Goal: Communication & Community: Answer question/provide support

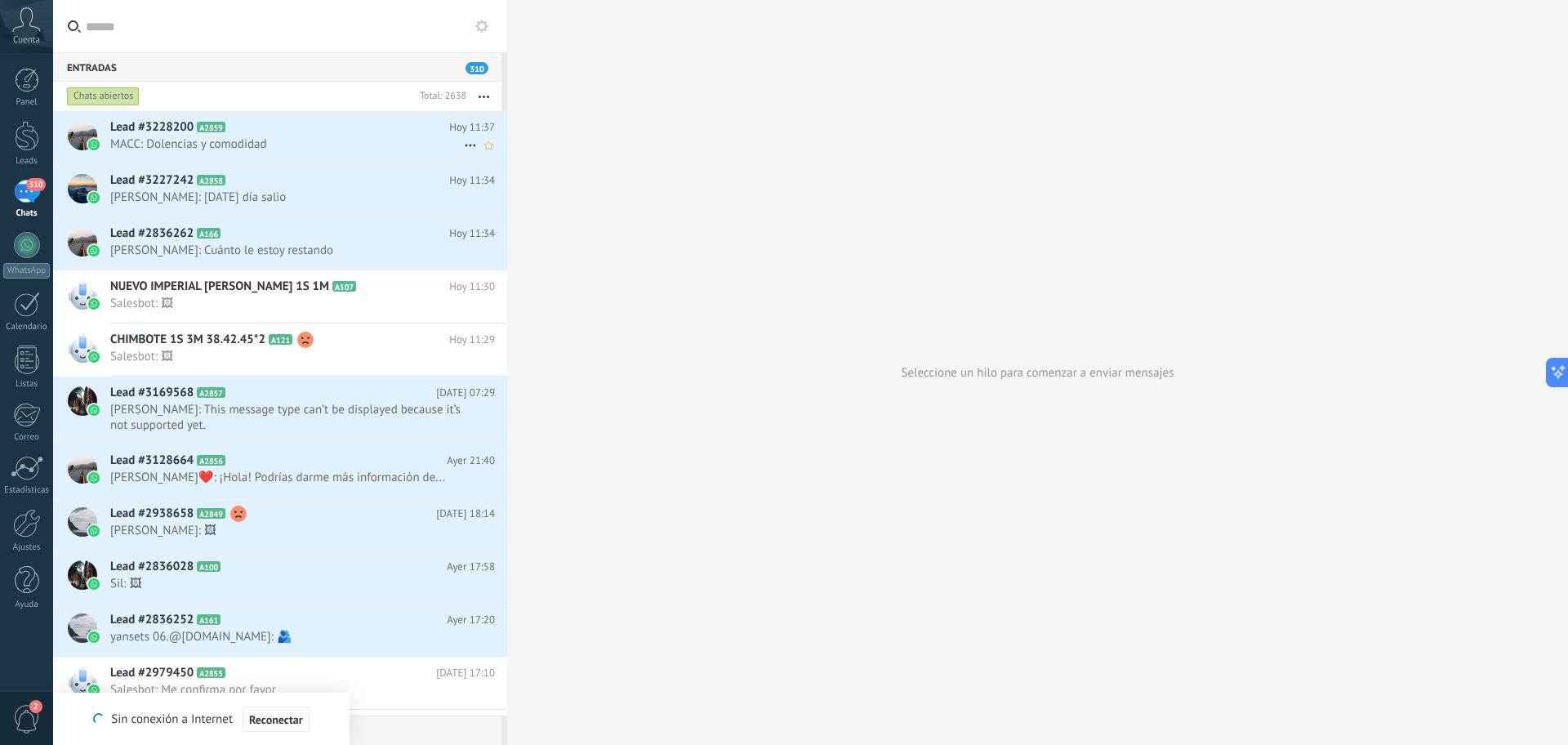
click at [315, 145] on span "MACC: Dolencias y comodidad" at bounding box center [287, 144] width 354 height 16
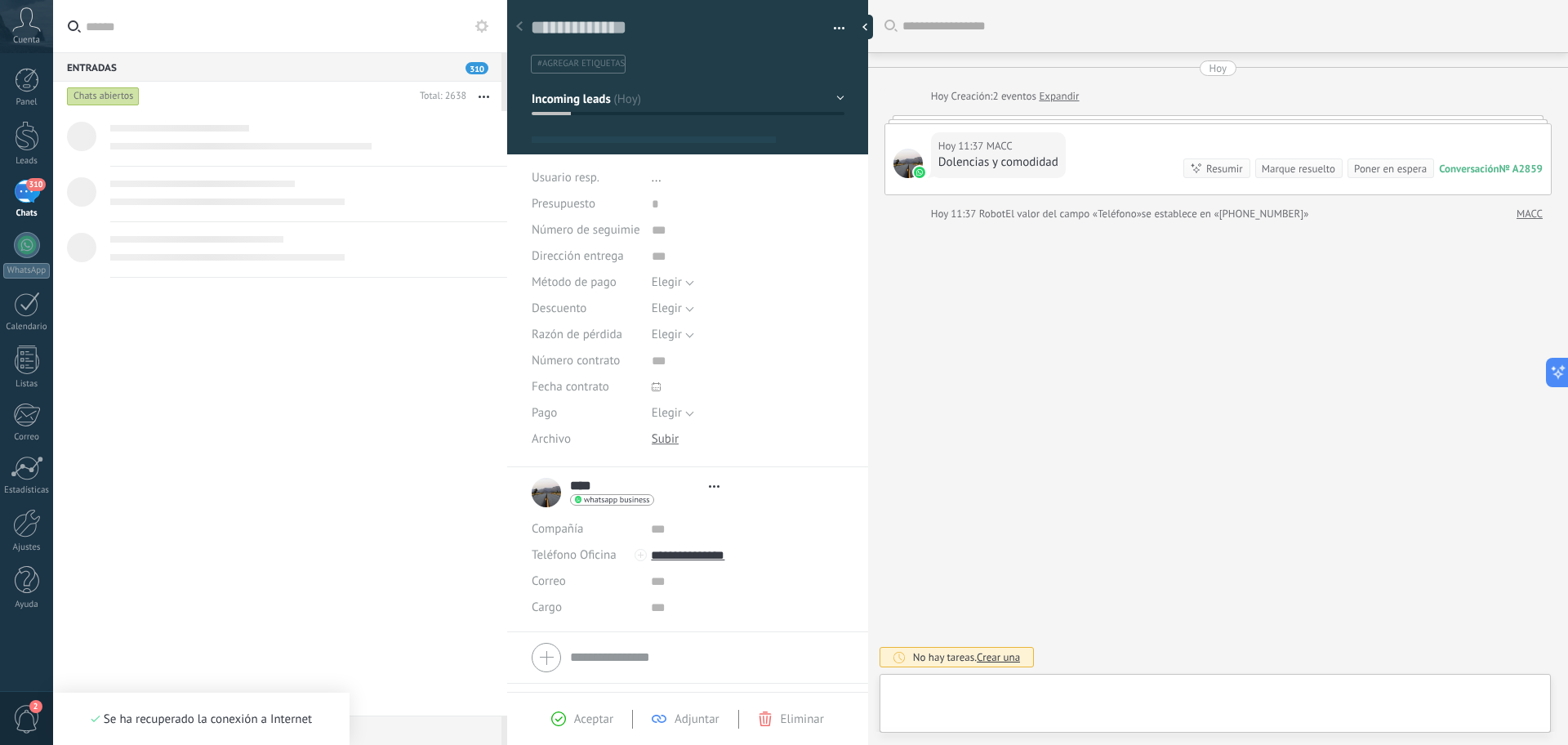
type textarea "**********"
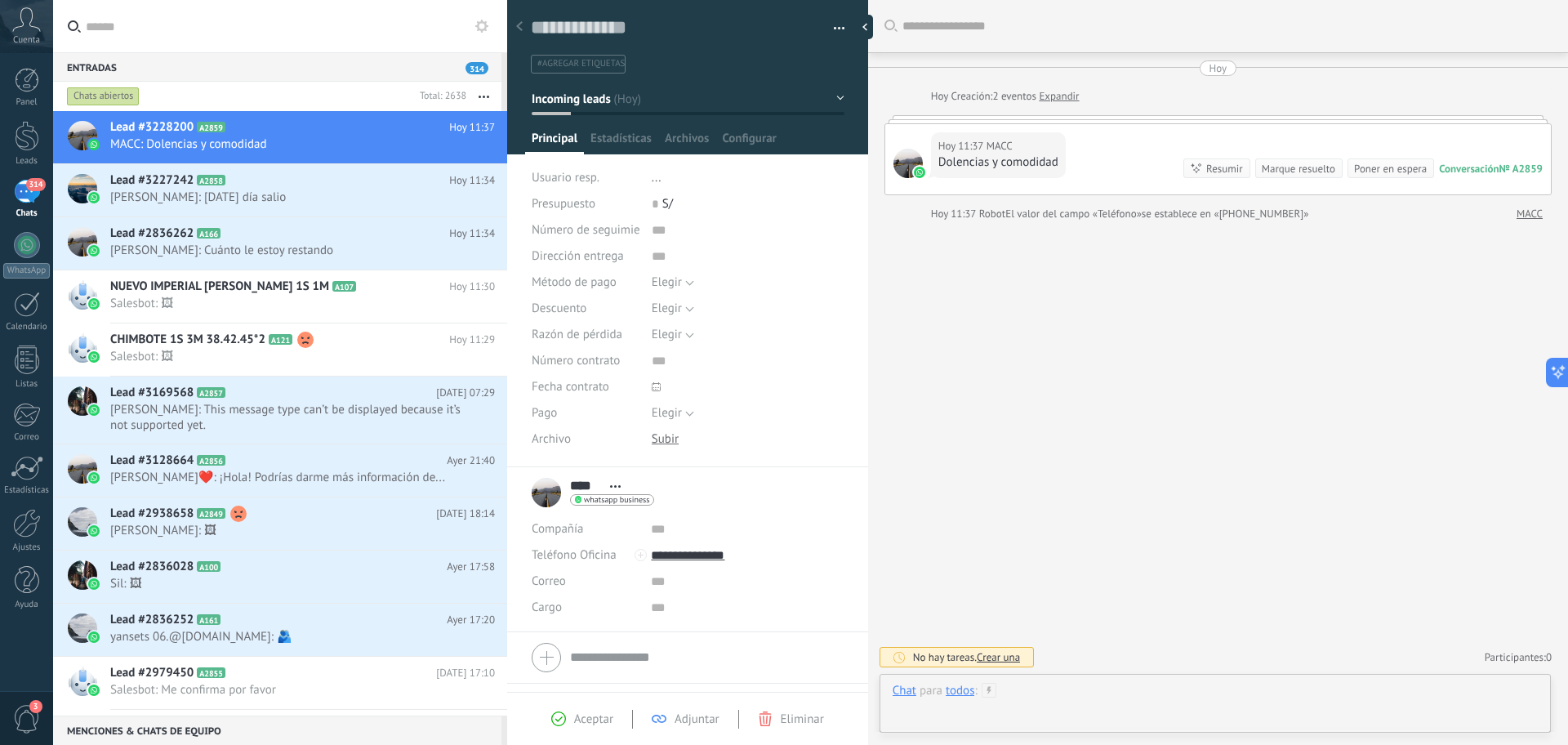
click at [1130, 702] on div at bounding box center [1215, 707] width 646 height 49
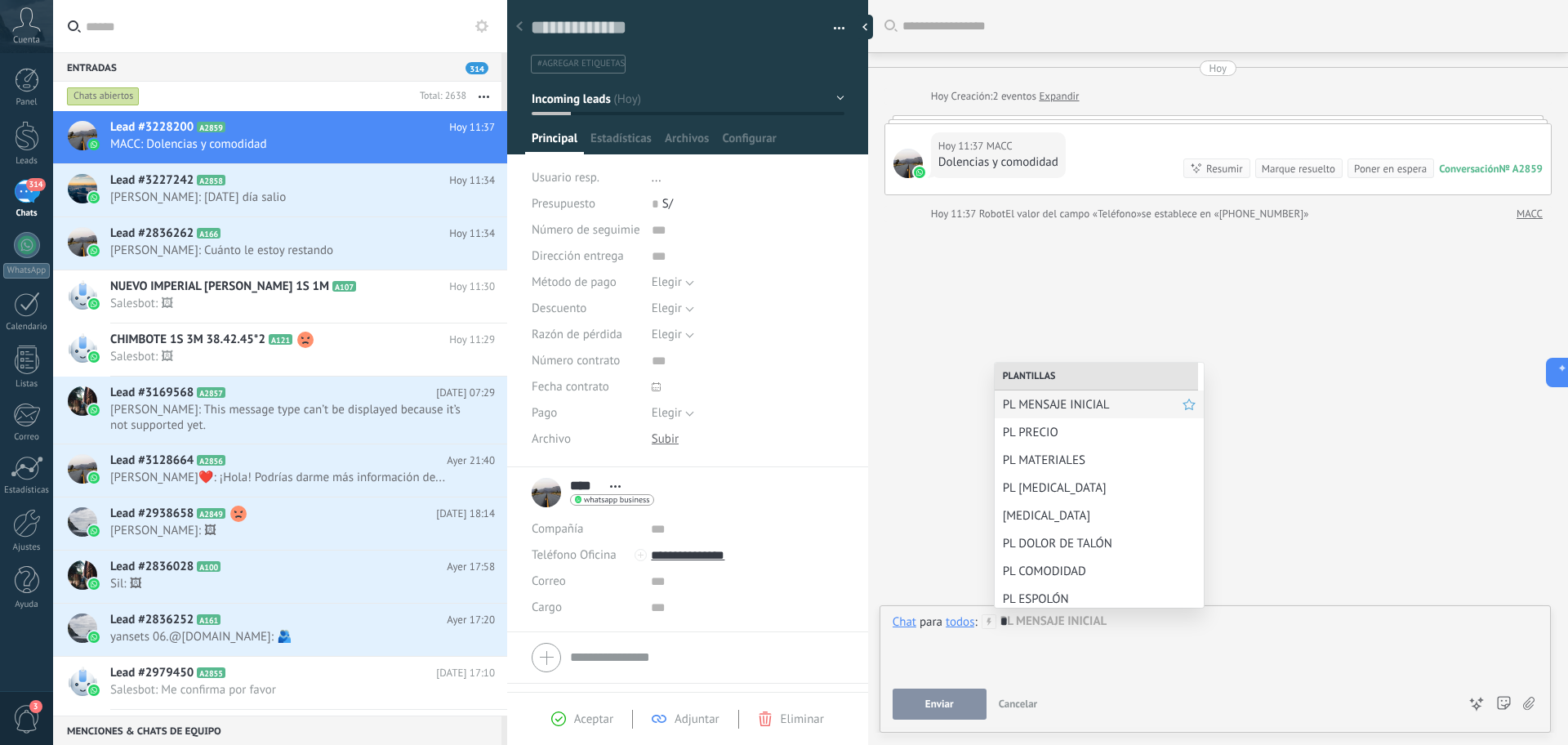
click at [1066, 403] on span "PL MENSAJE INICIAL" at bounding box center [1093, 405] width 179 height 16
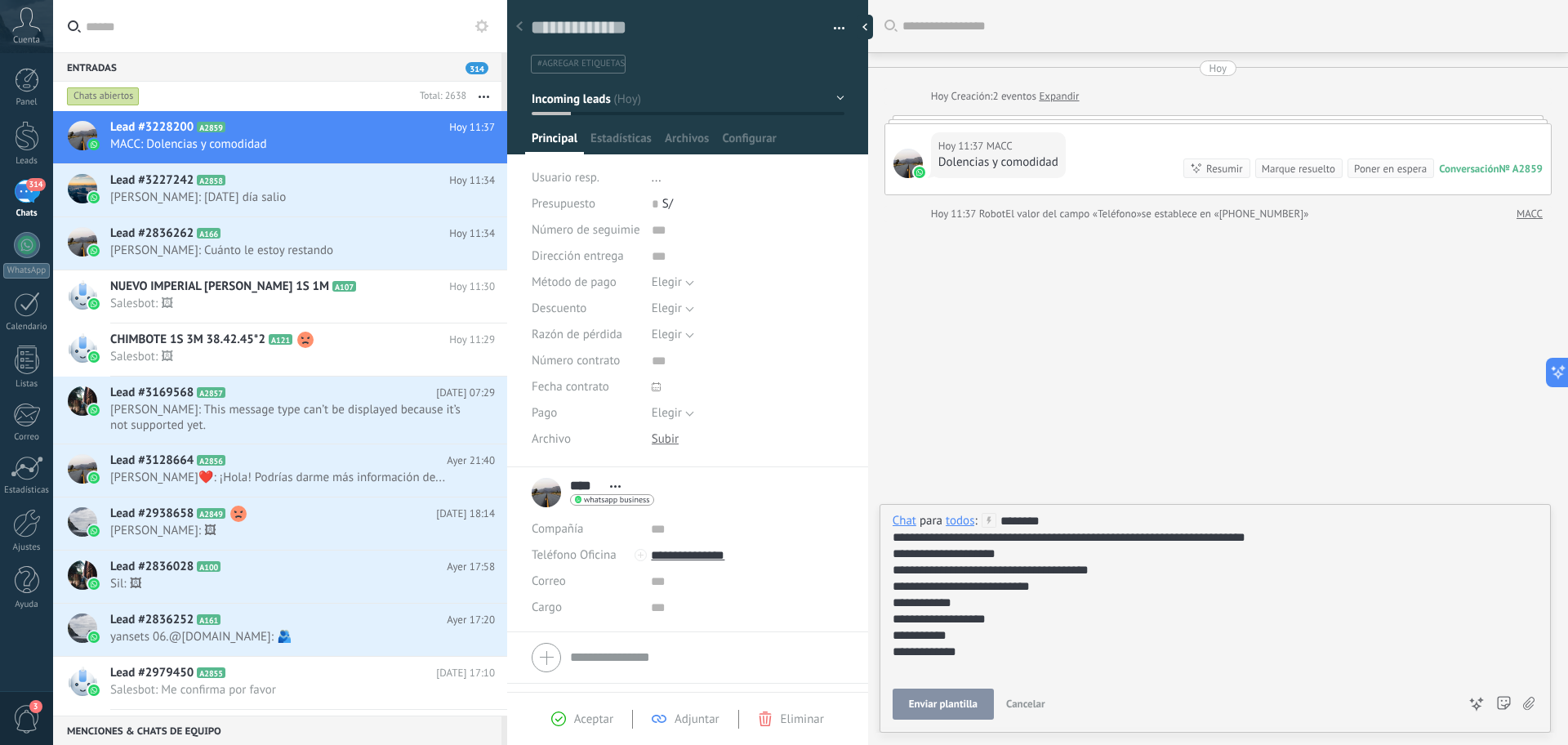
click at [967, 519] on div "todos" at bounding box center [960, 521] width 28 height 15
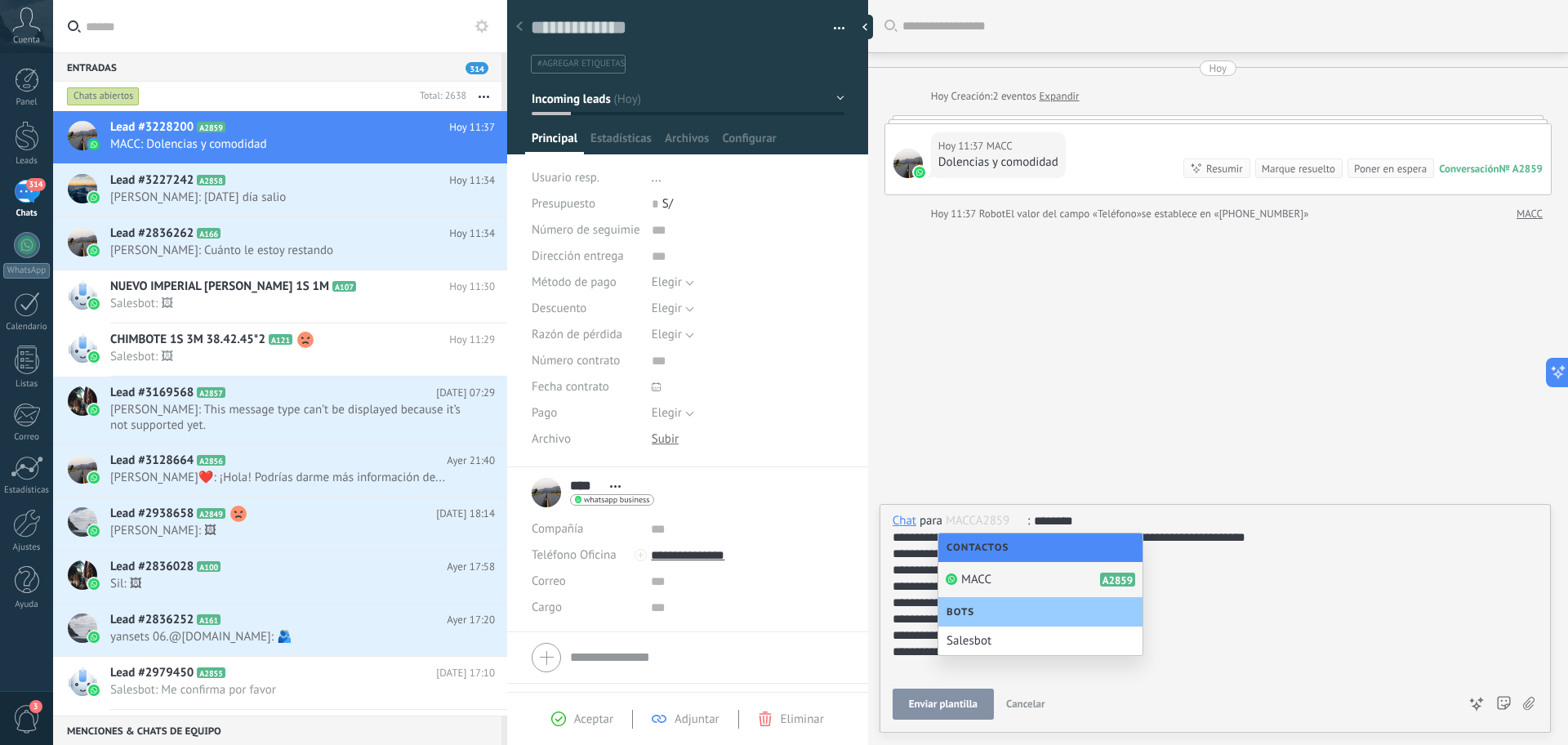
click at [1018, 586] on div "MACC A2859" at bounding box center [1040, 580] width 204 height 36
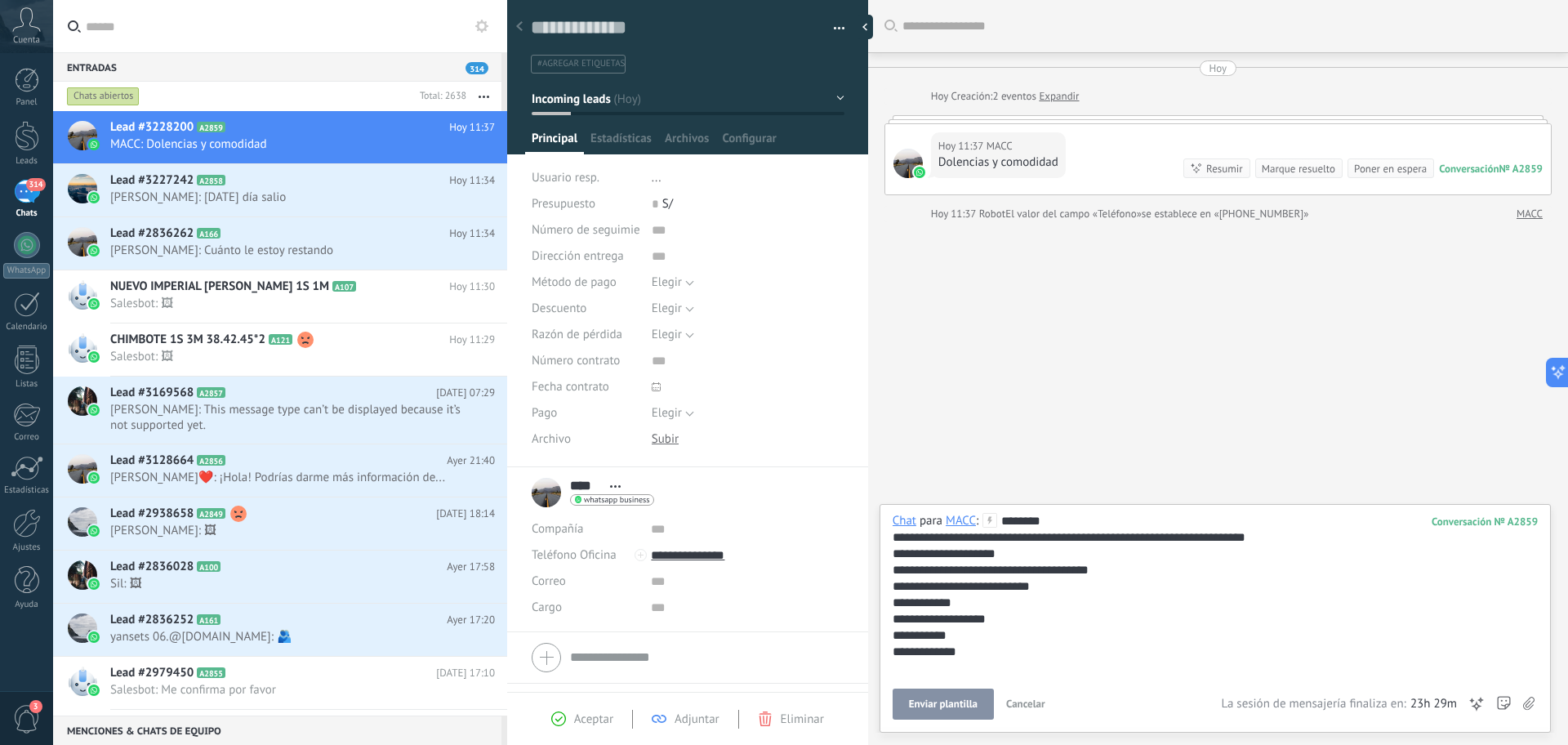
click at [975, 707] on span "Enviar plantilla" at bounding box center [943, 704] width 68 height 12
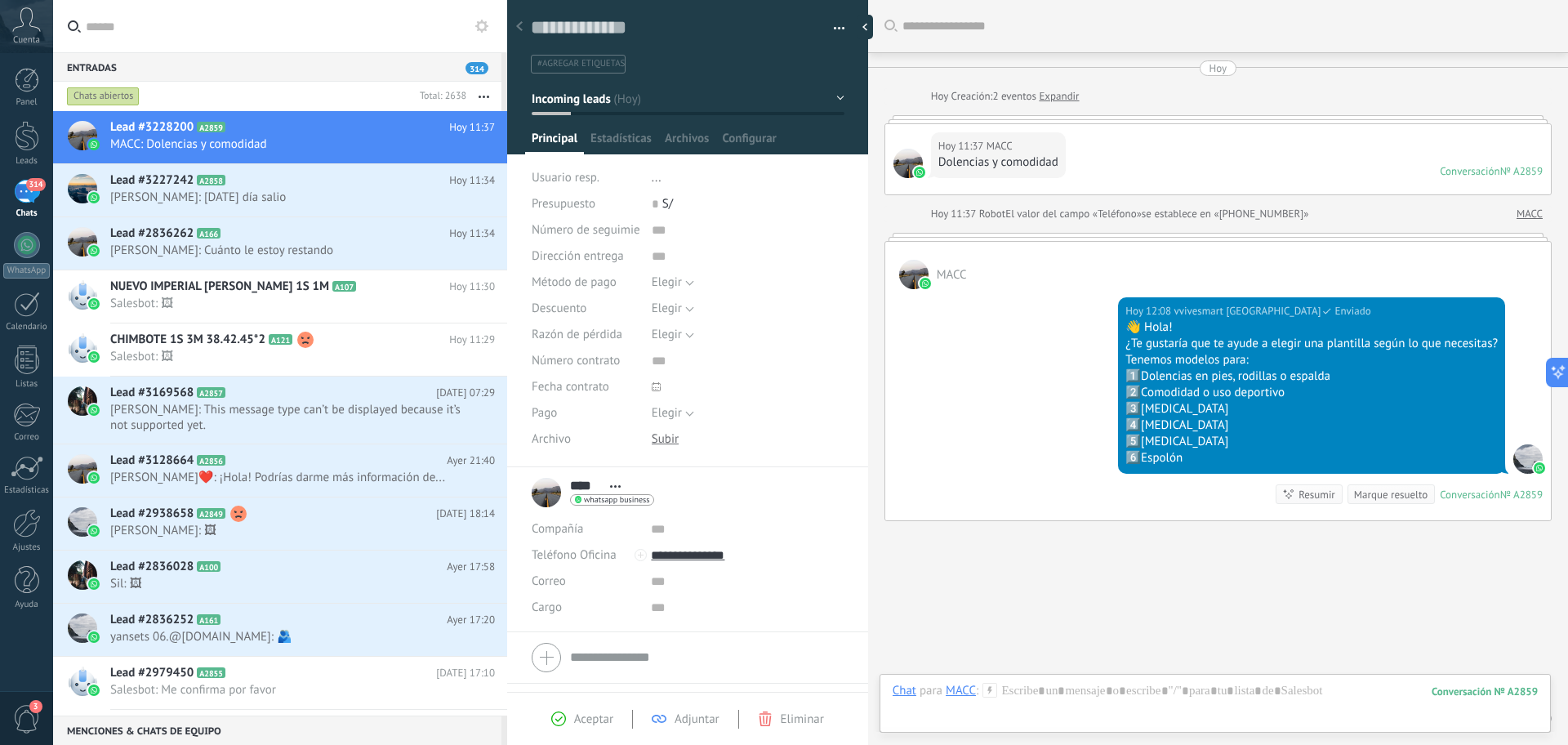
scroll to position [61, 0]
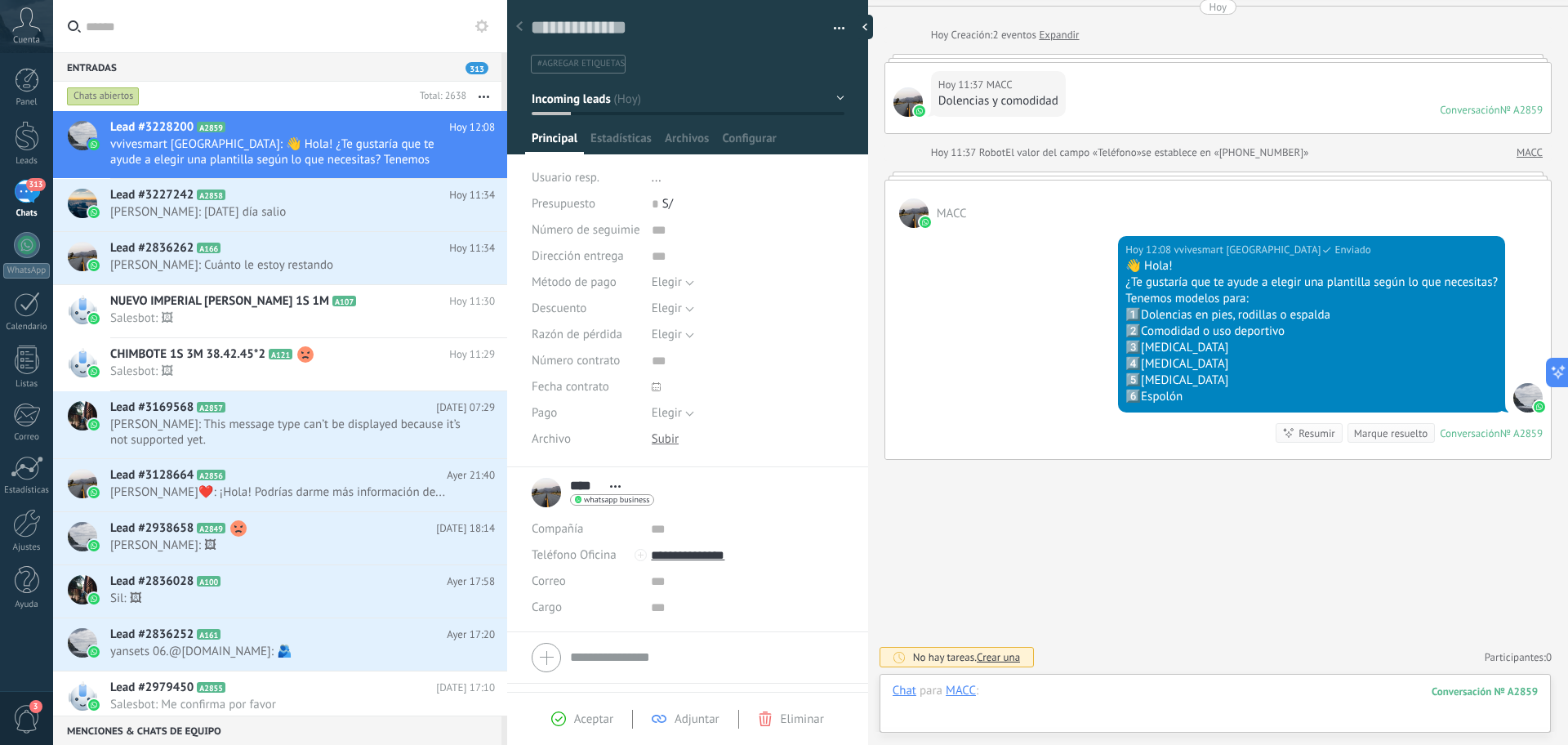
click at [1053, 689] on div at bounding box center [1215, 707] width 646 height 49
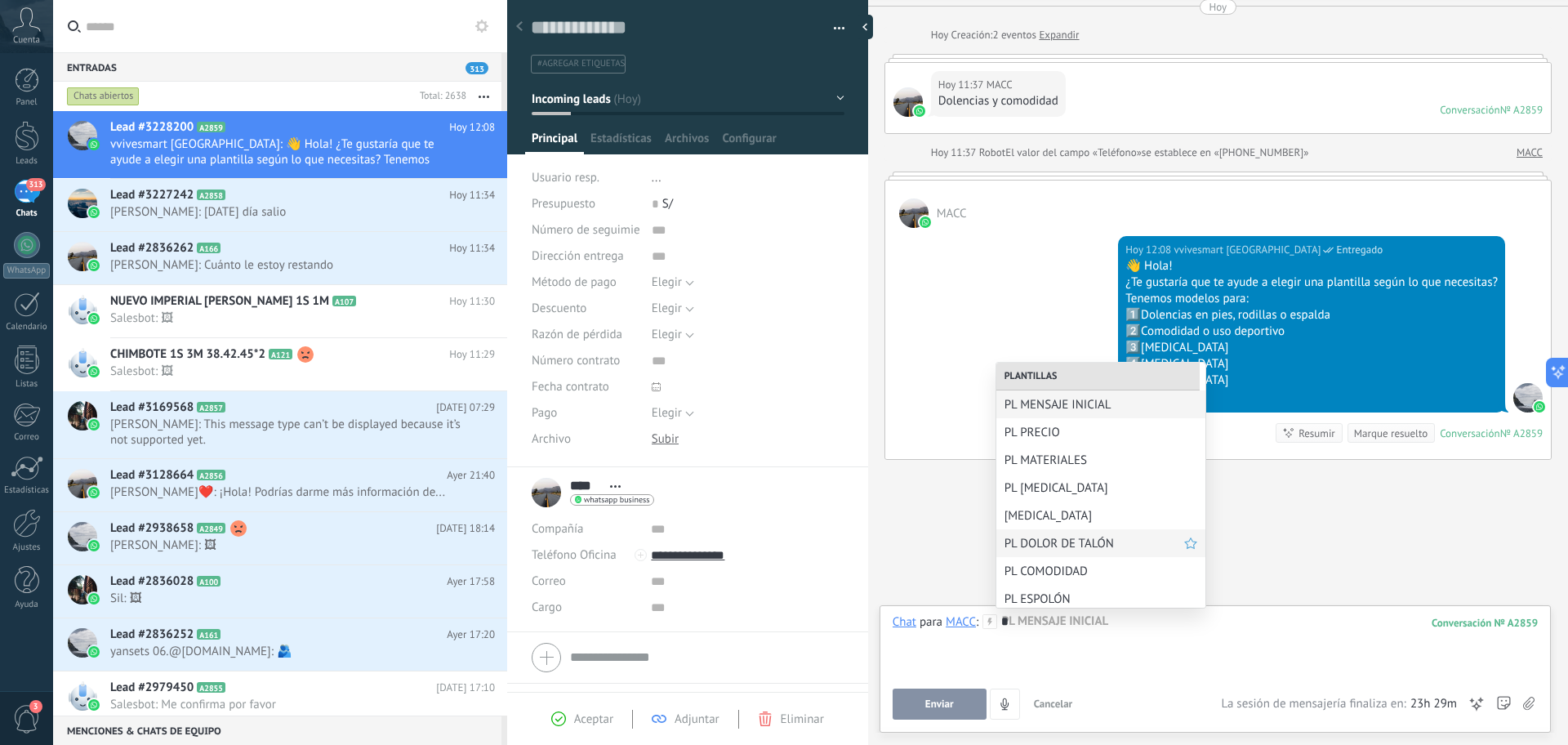
click at [1072, 554] on div "PL DOLOR DE TALÓN" at bounding box center [1101, 543] width 209 height 28
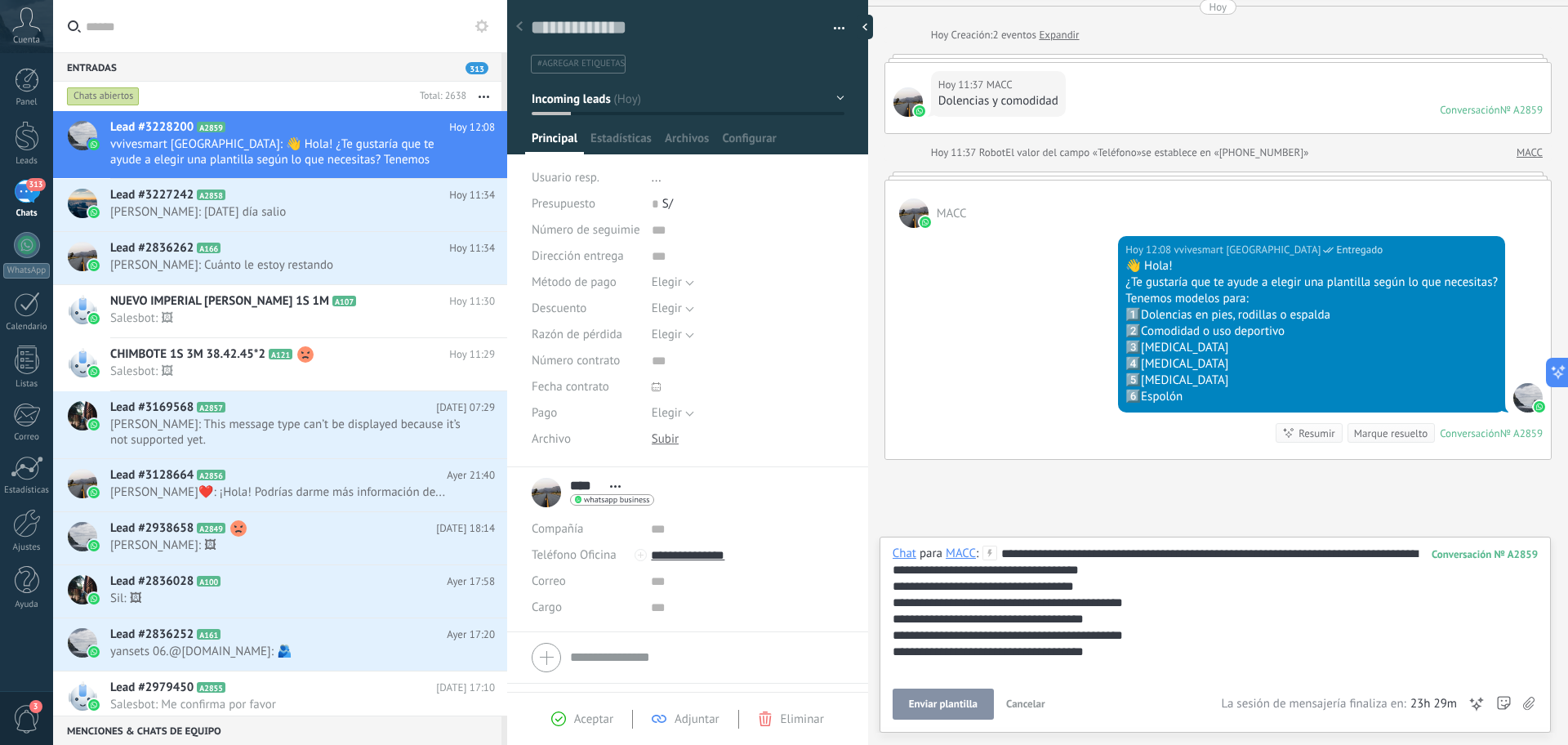
click at [965, 693] on button "Enviar plantilla" at bounding box center [942, 704] width 101 height 31
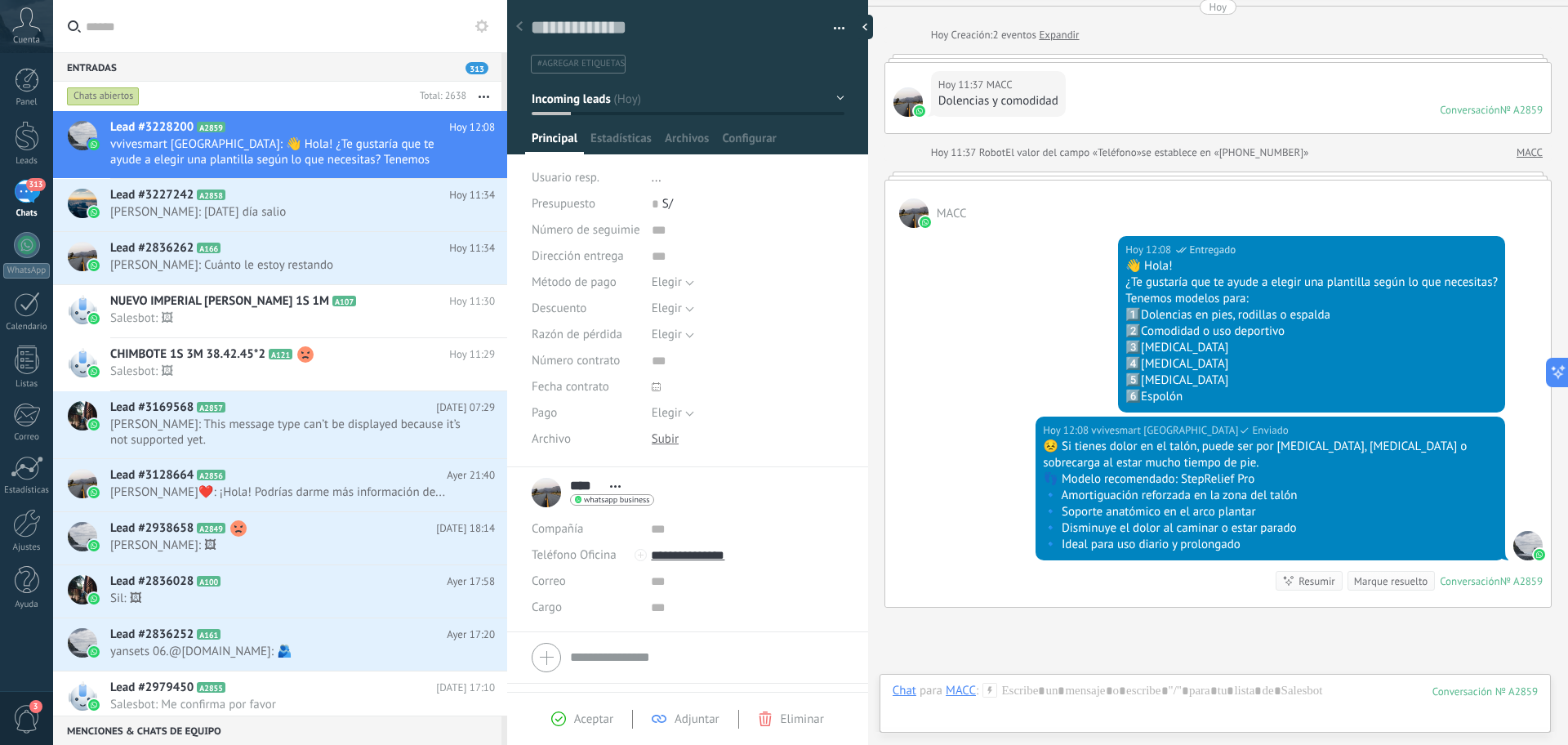
scroll to position [209, 0]
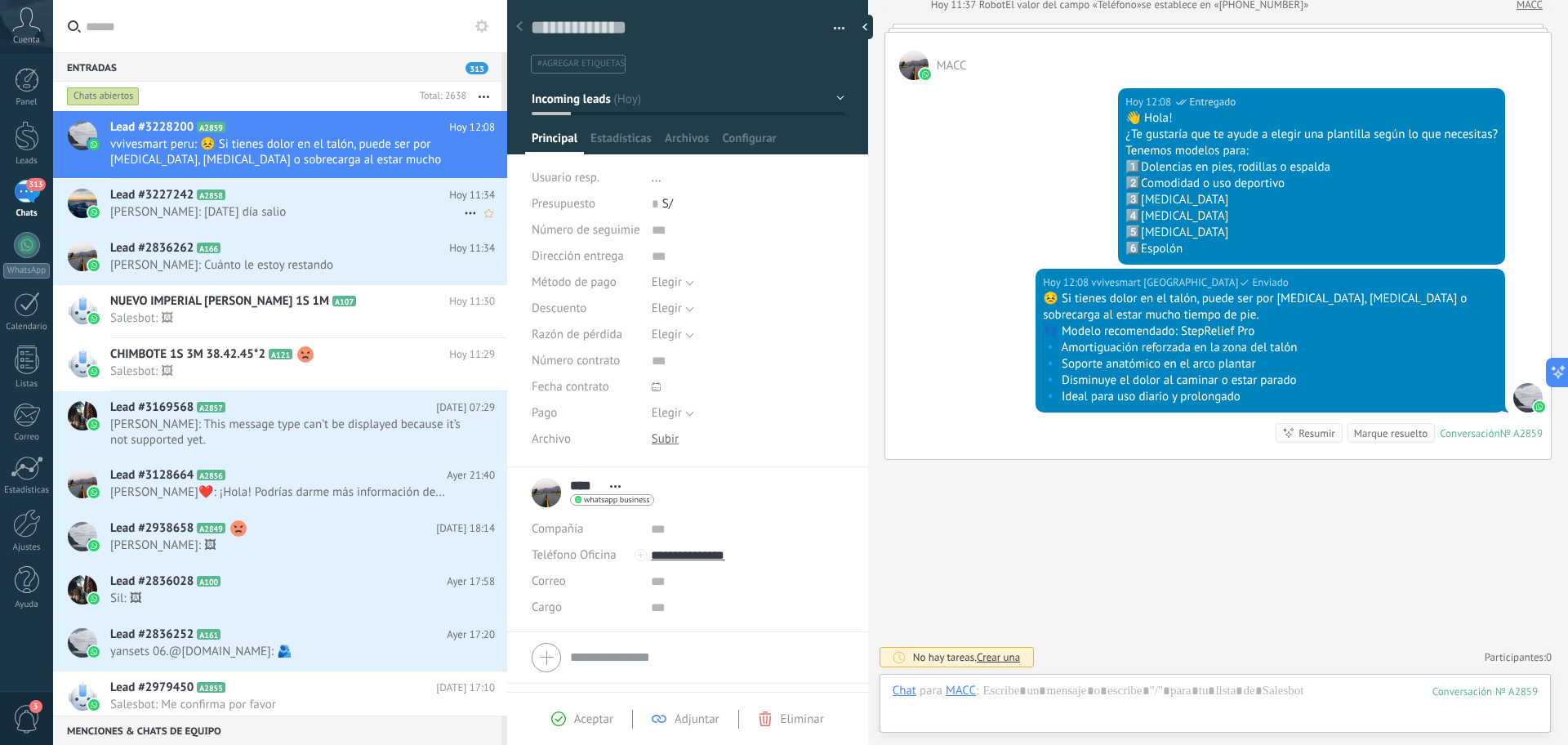
click at [359, 206] on span "[PERSON_NAME]: [DATE] día salio" at bounding box center [287, 212] width 354 height 16
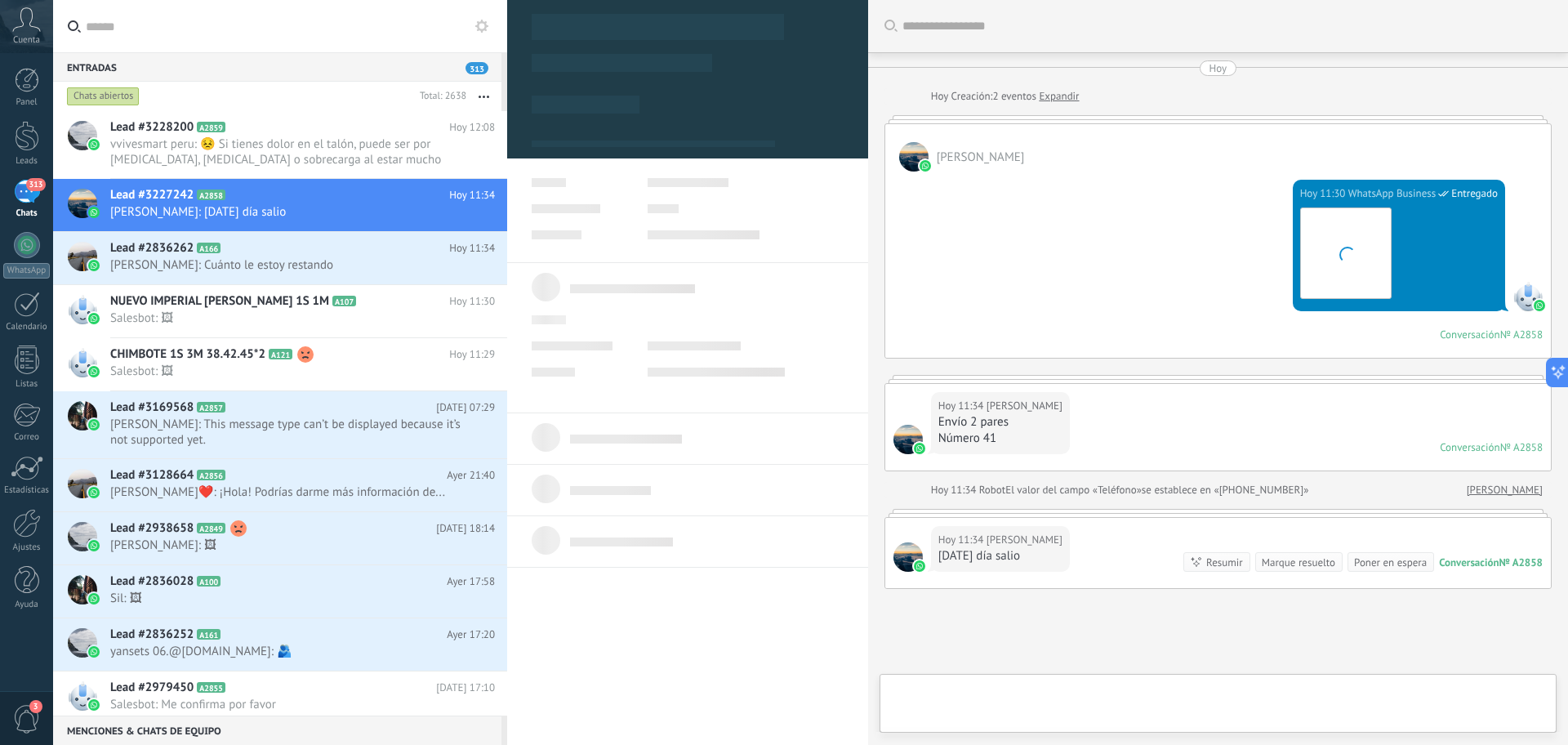
scroll to position [129, 0]
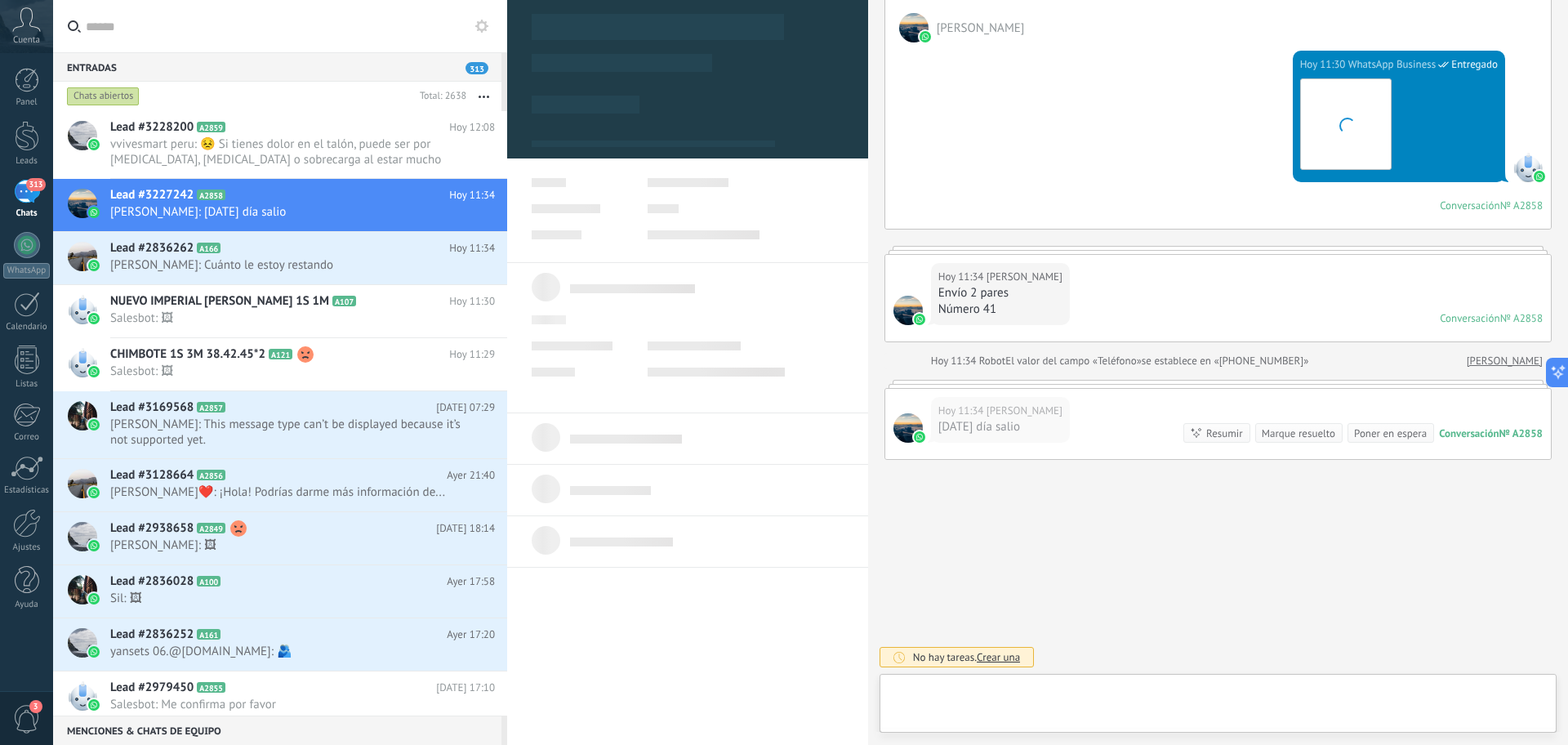
type textarea "**********"
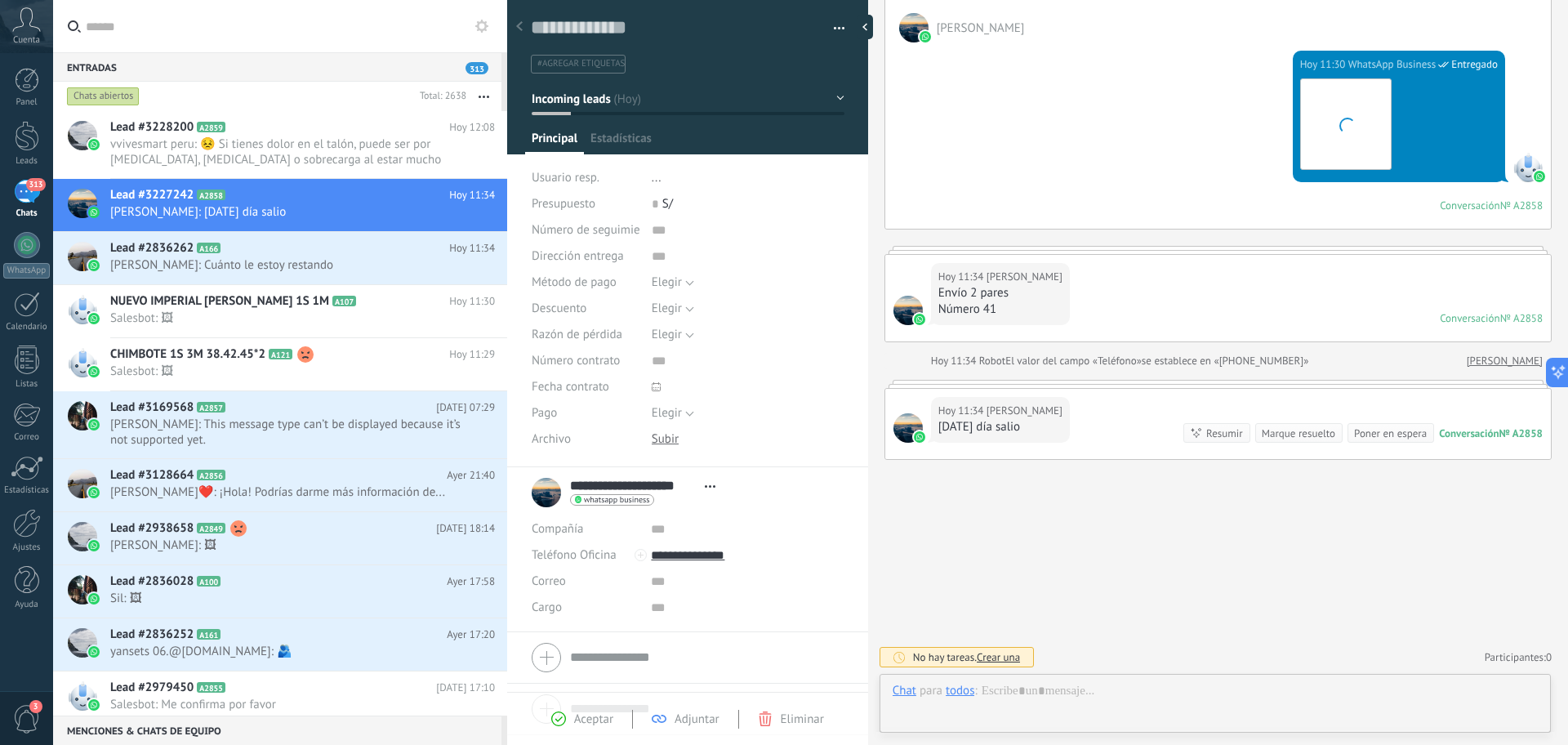
scroll to position [24, 0]
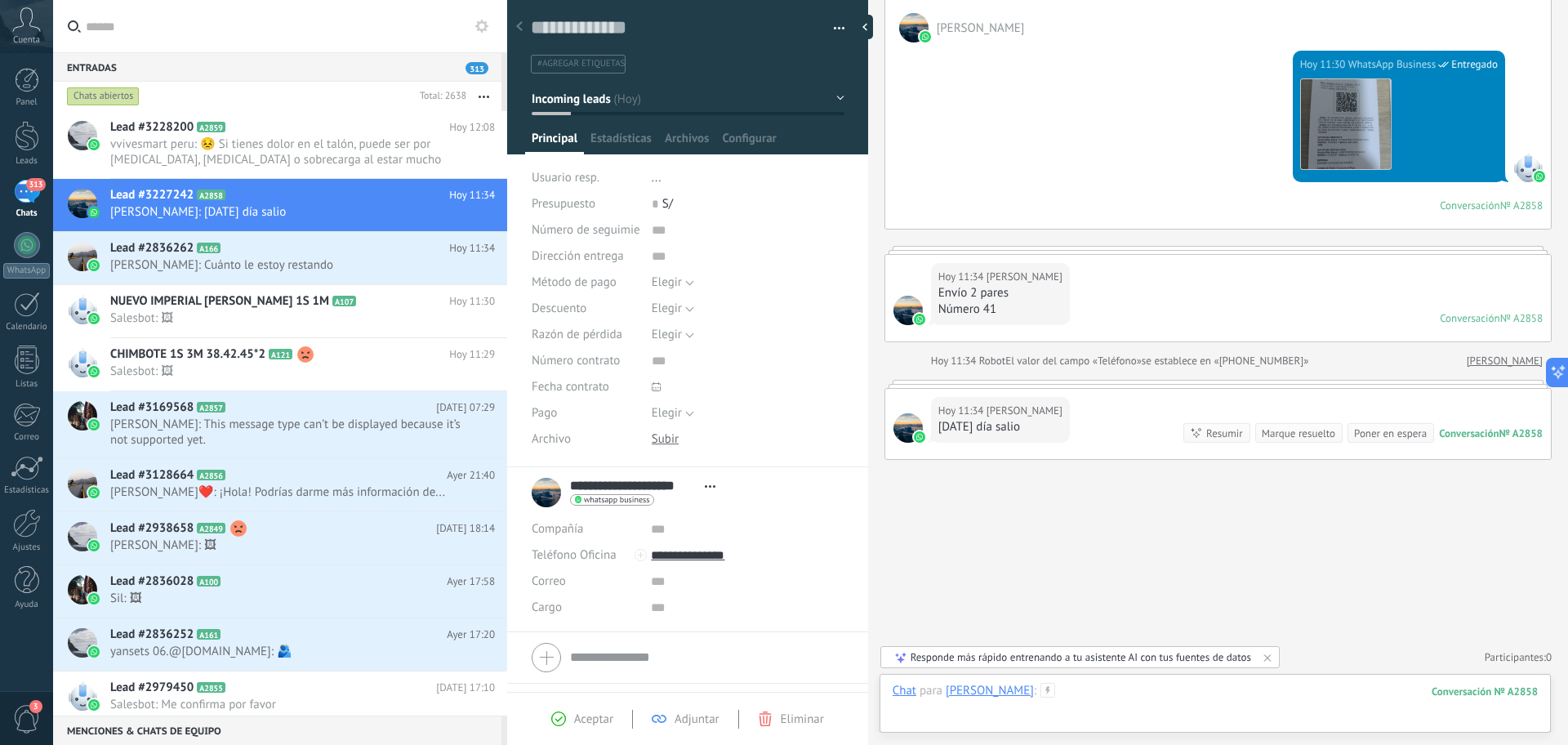
click at [1185, 706] on div at bounding box center [1215, 707] width 646 height 49
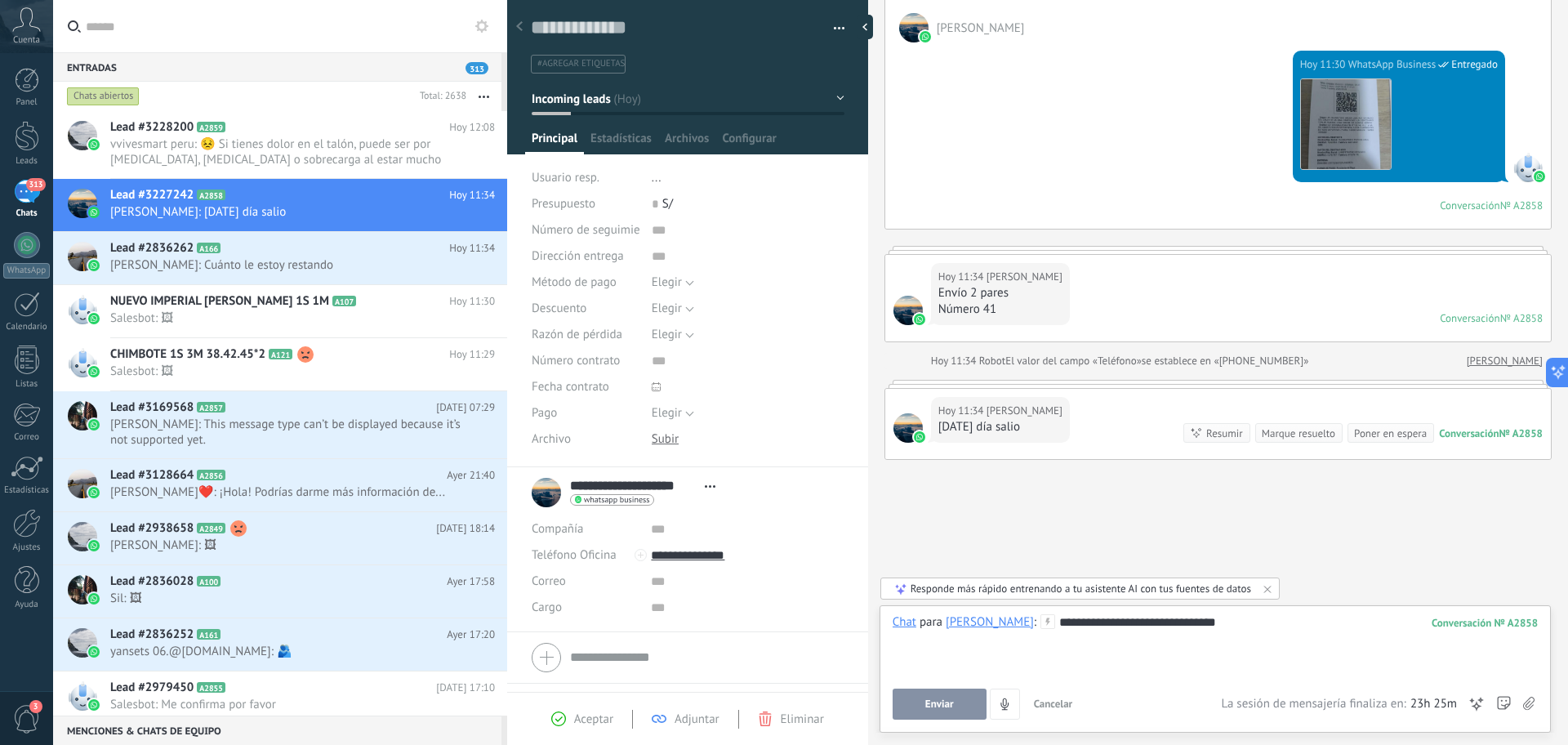
click at [952, 706] on span "Enviar" at bounding box center [940, 704] width 28 height 12
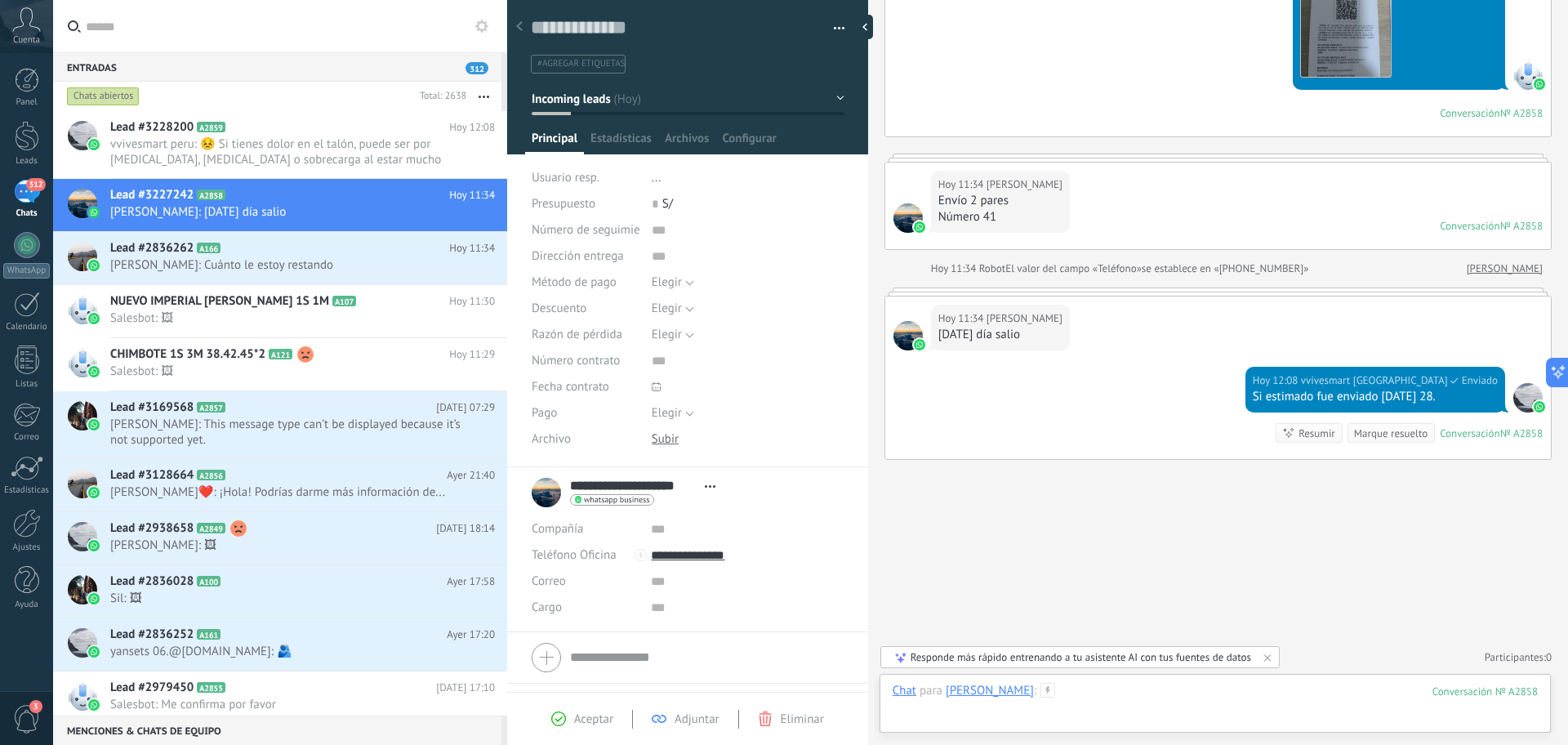
click at [1208, 687] on div at bounding box center [1215, 707] width 646 height 49
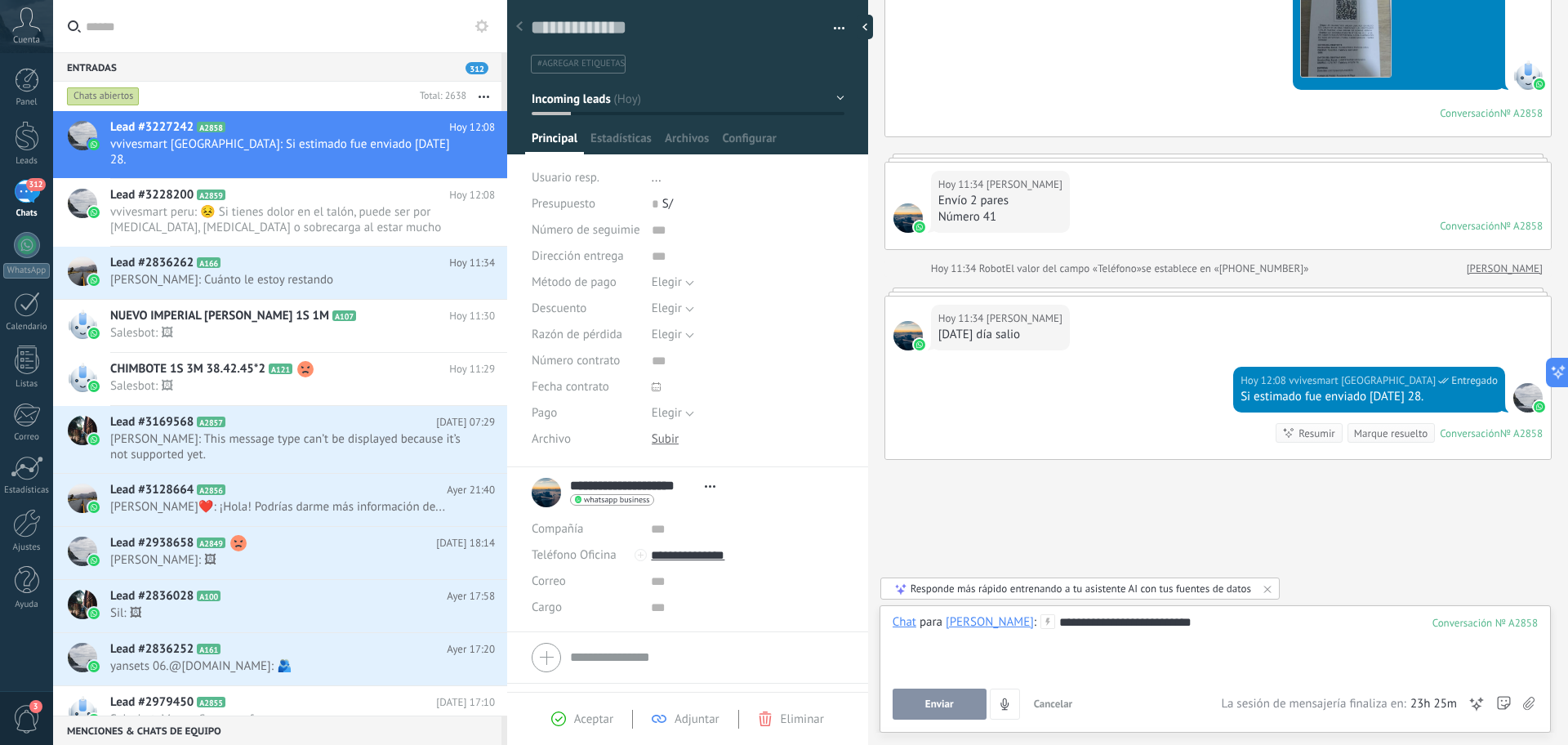
click at [932, 712] on button "Enviar" at bounding box center [939, 704] width 94 height 31
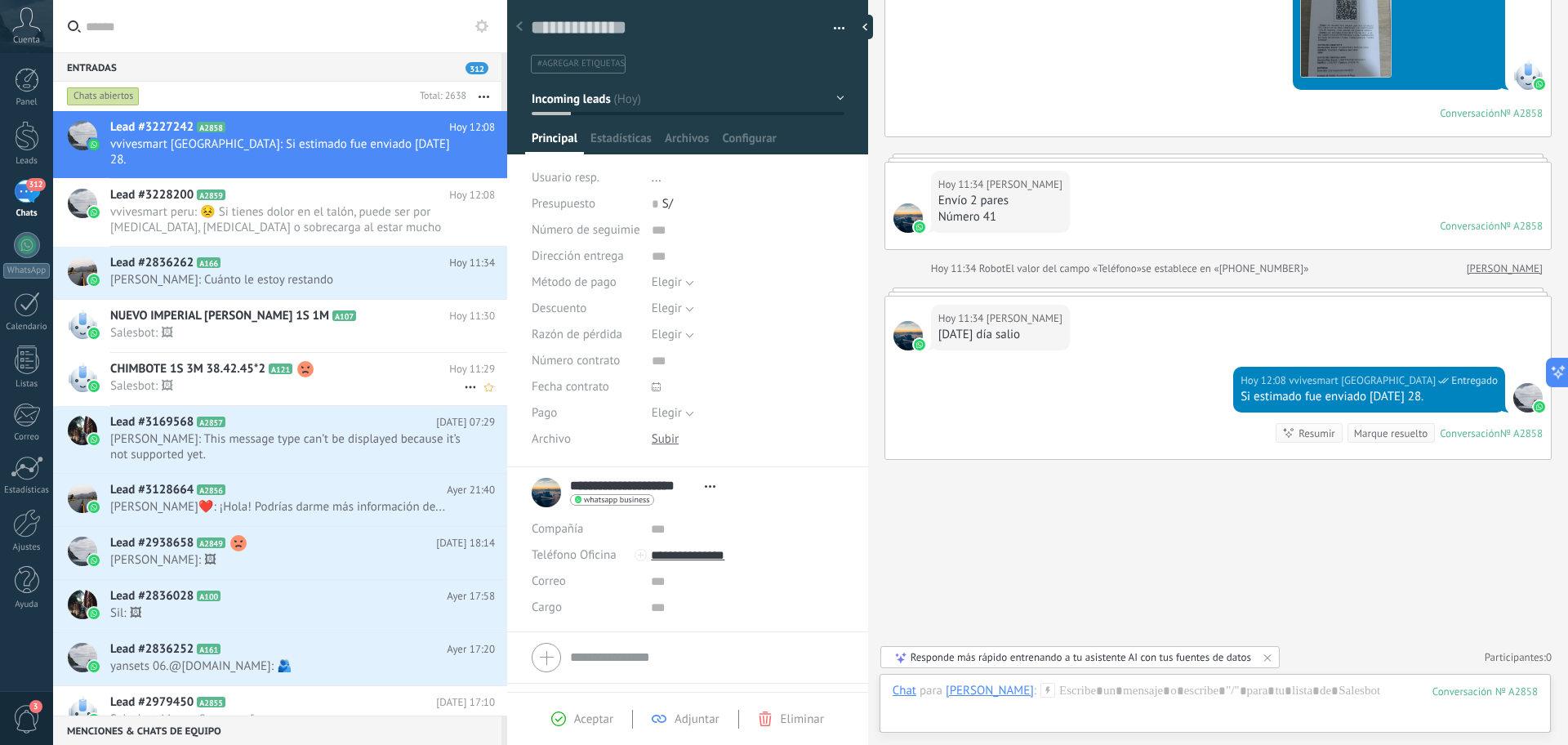
scroll to position [271, 0]
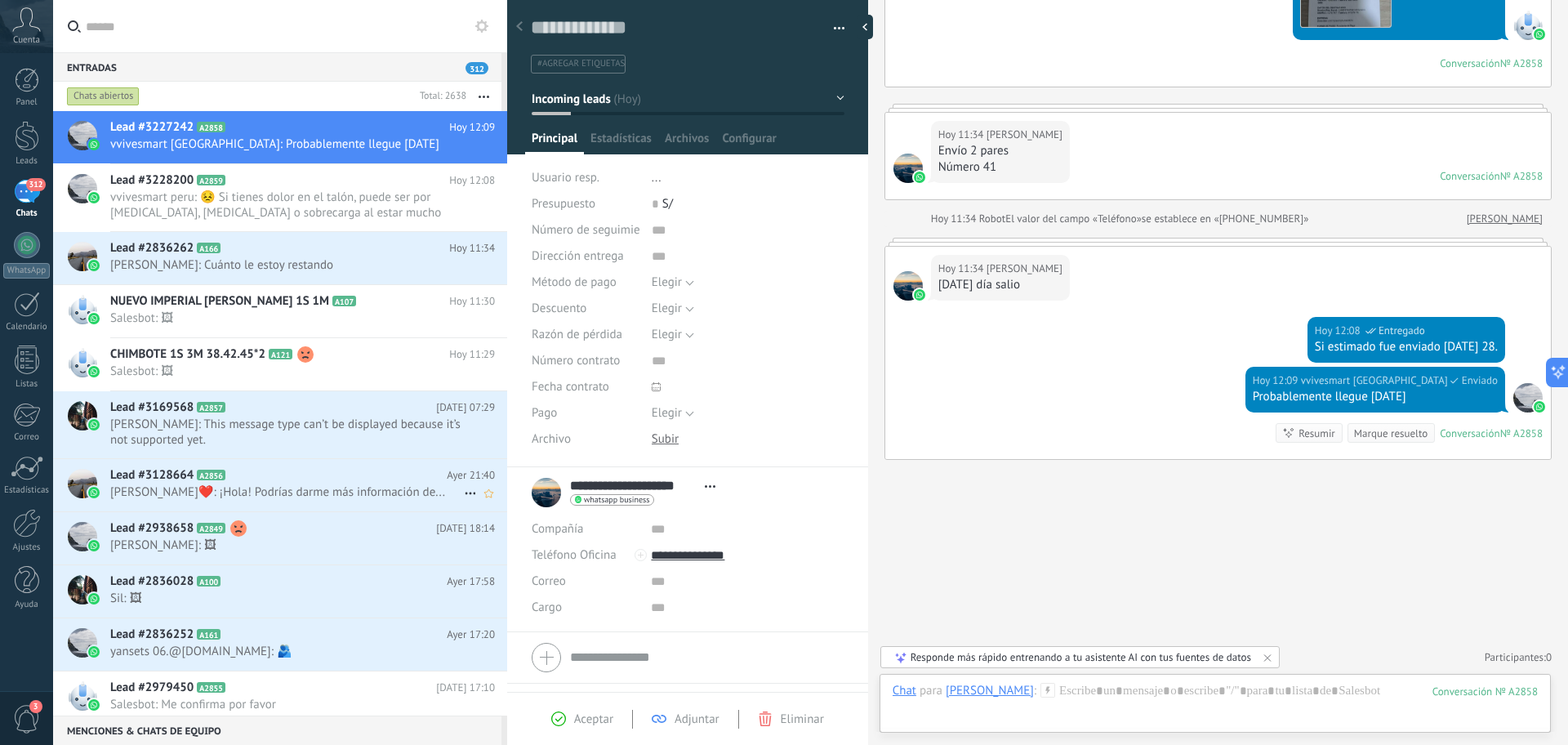
click at [390, 492] on span "[PERSON_NAME]❤️: ¡Hola! Podrías darme más información de..." at bounding box center [287, 492] width 354 height 16
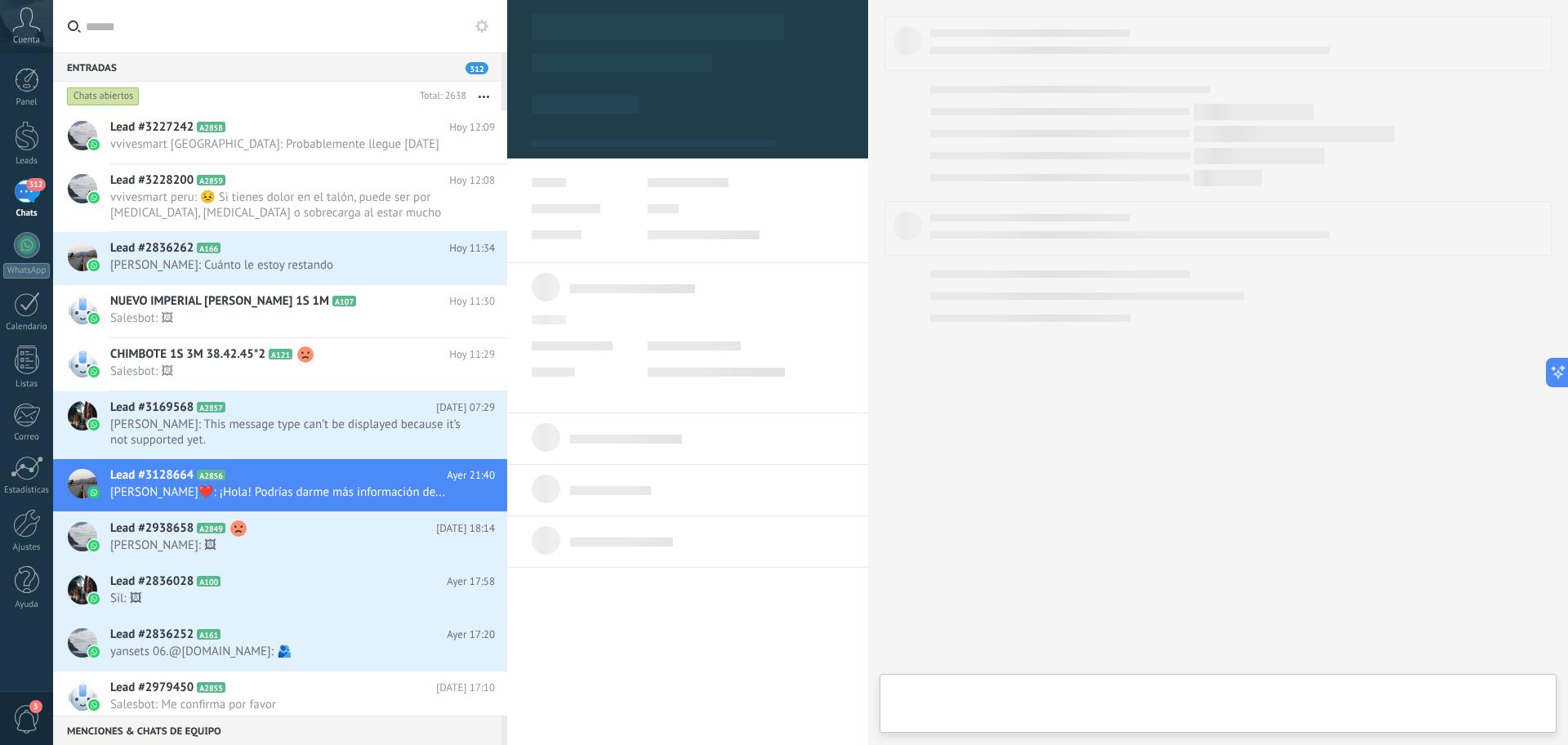
type textarea "**********"
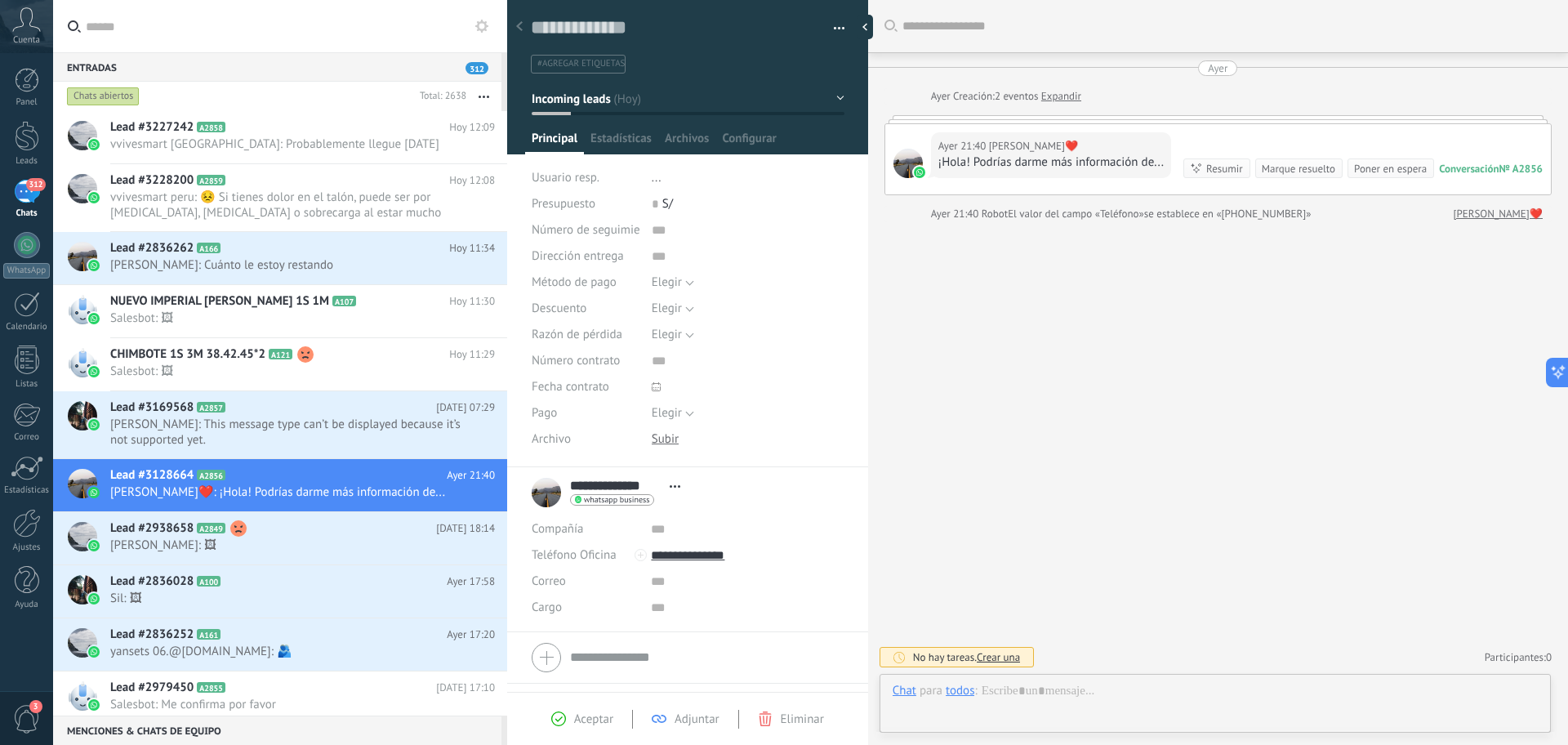
scroll to position [24, 0]
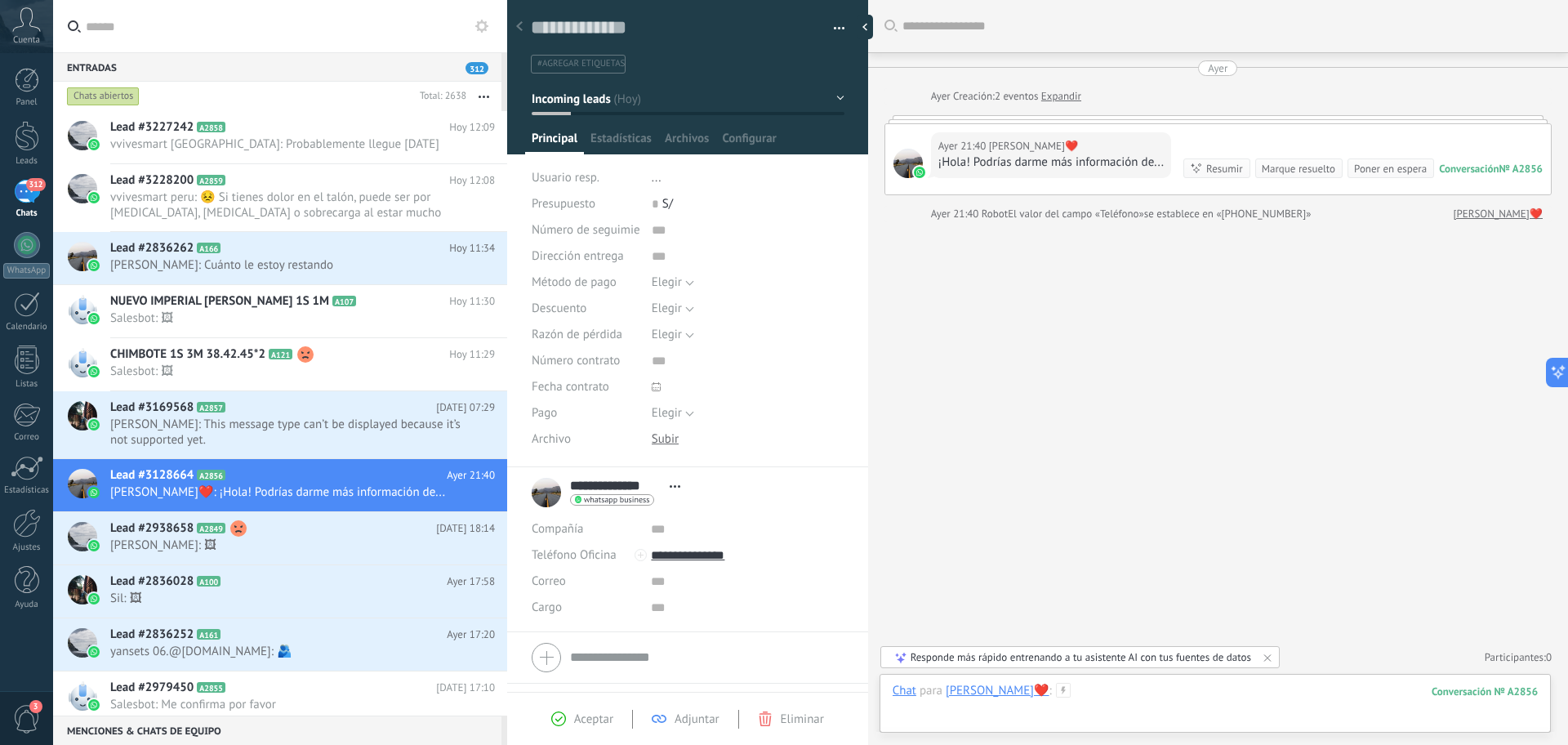
click at [1187, 706] on div at bounding box center [1215, 707] width 646 height 49
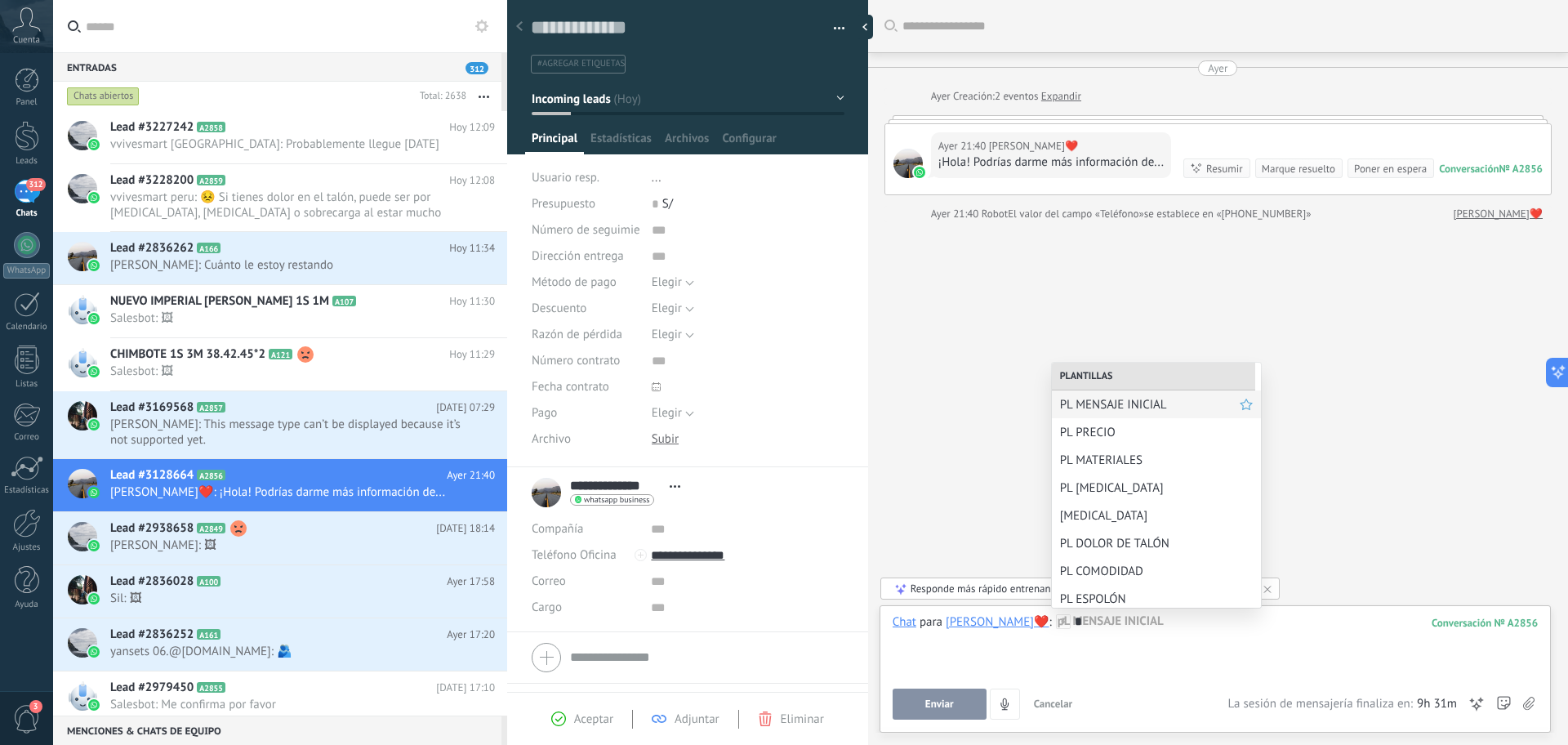
click at [1130, 403] on span "PL MENSAJE INICIAL" at bounding box center [1149, 405] width 179 height 16
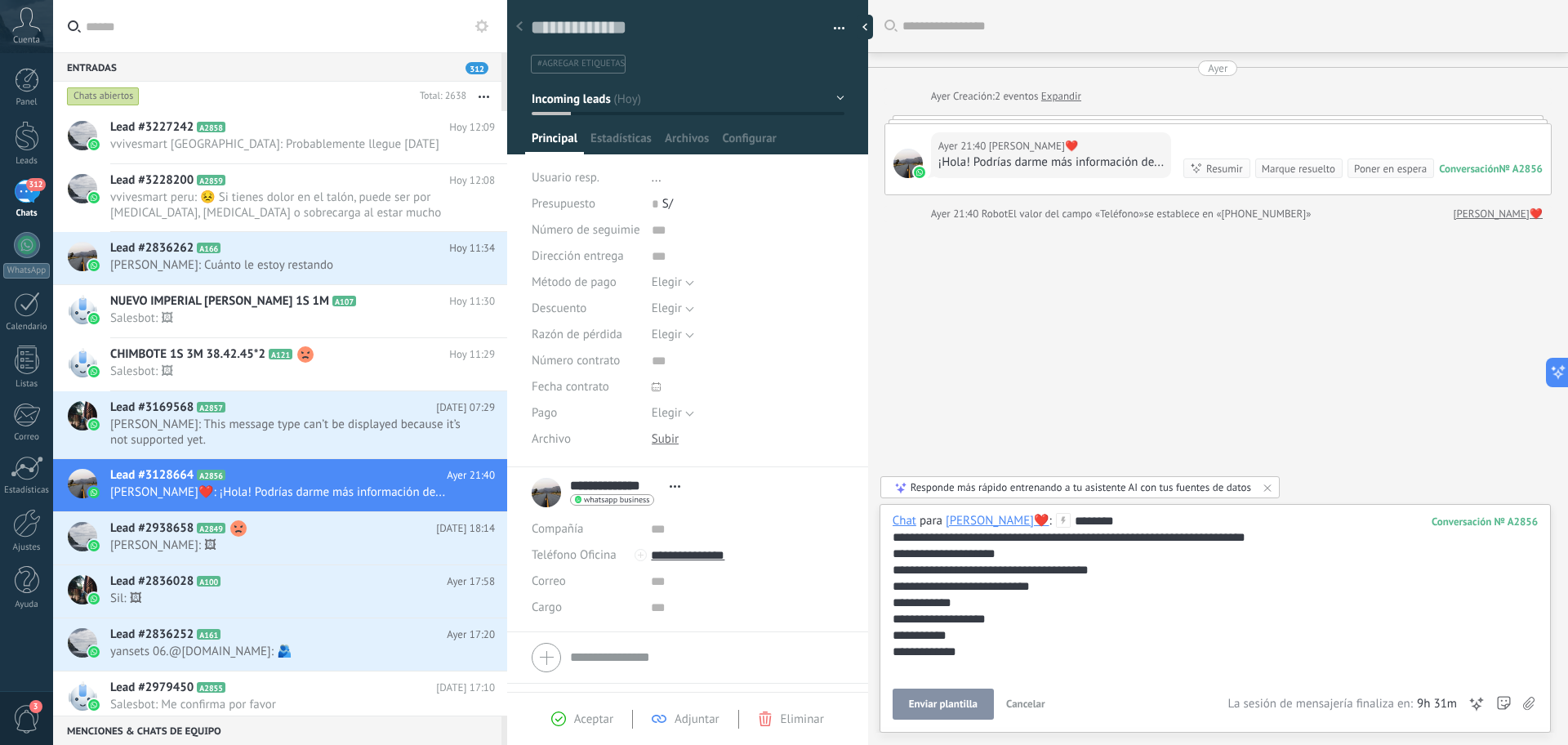
click at [949, 704] on span "Enviar plantilla" at bounding box center [943, 704] width 68 height 12
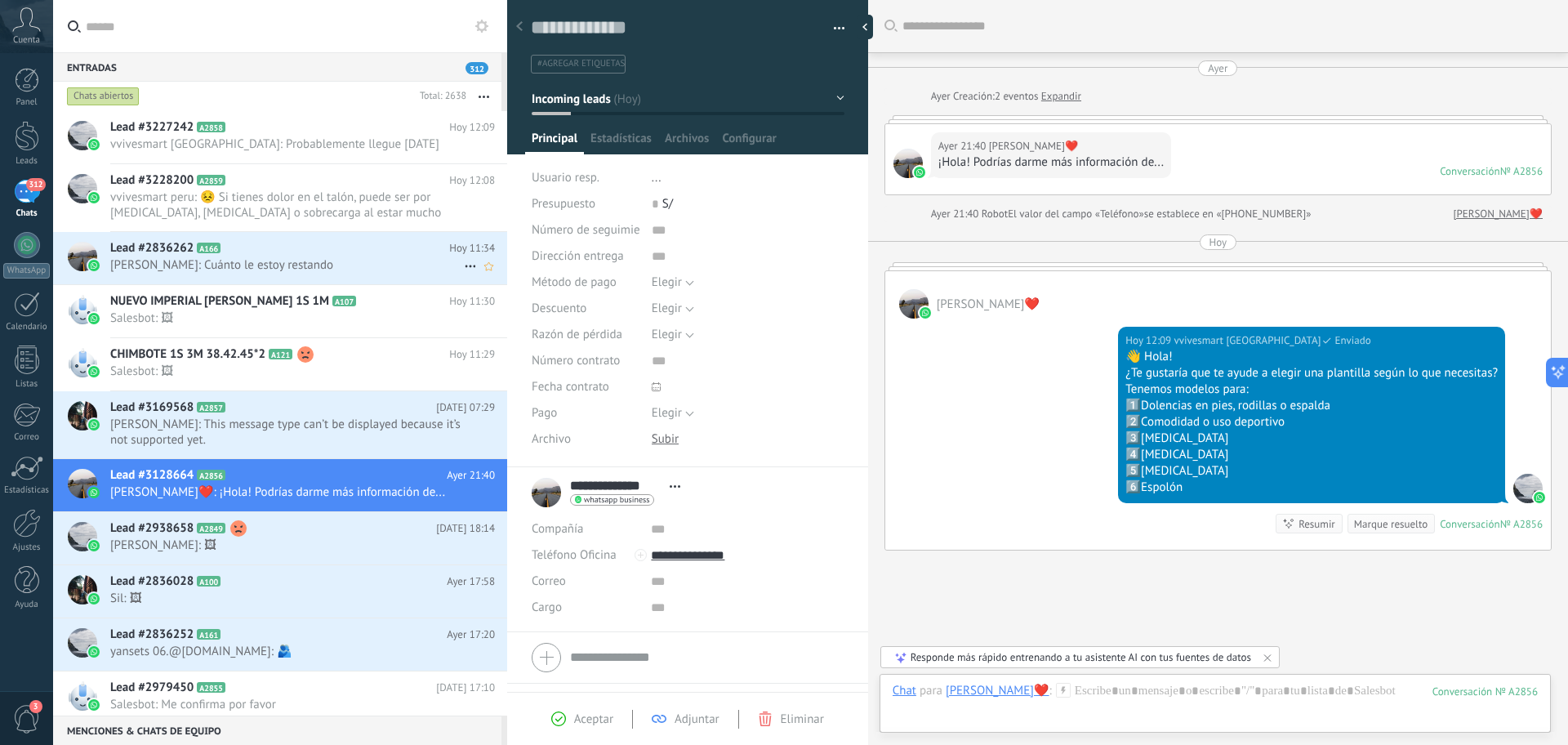
scroll to position [91, 0]
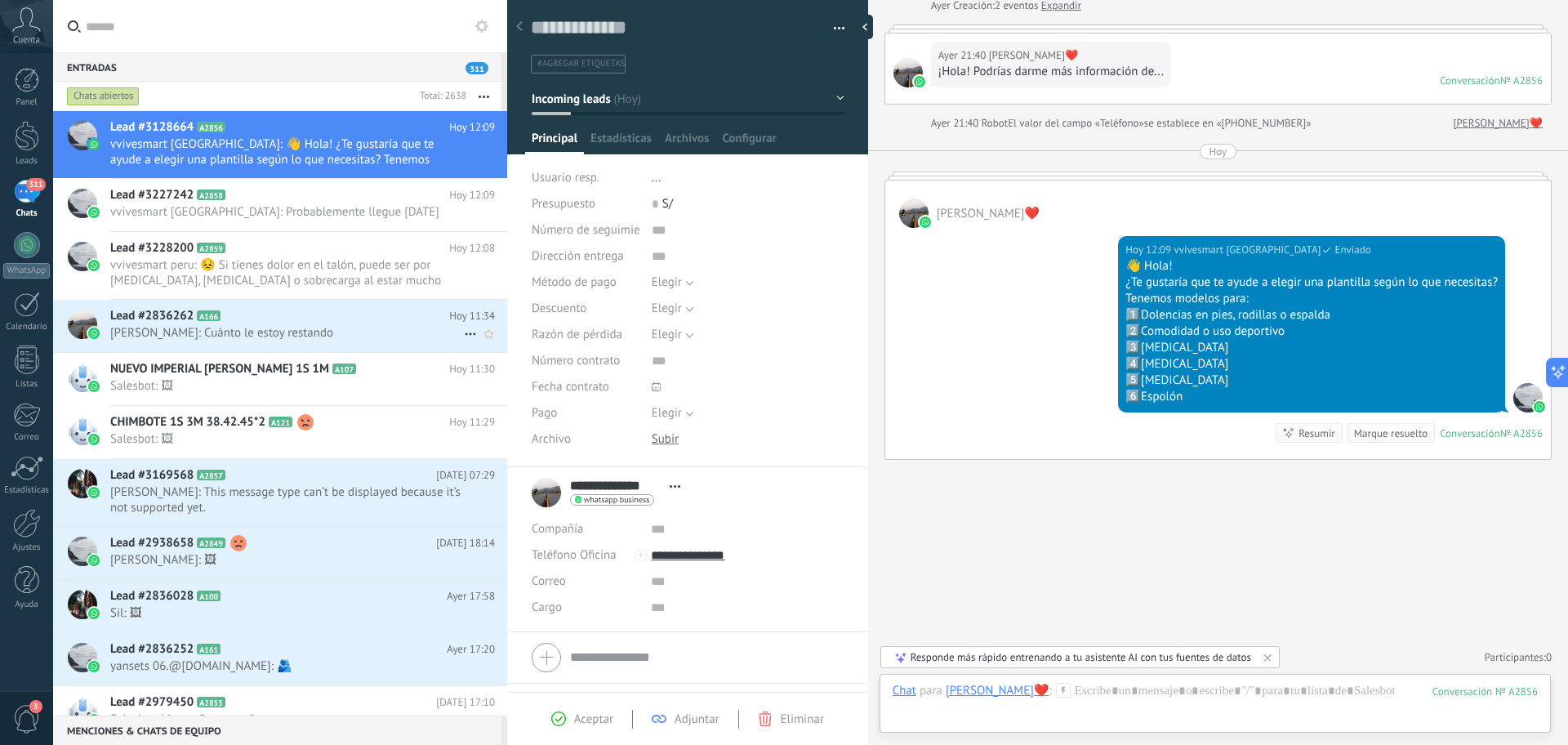
click at [395, 316] on h2 "Lead #2836262 A166" at bounding box center [279, 316] width 339 height 17
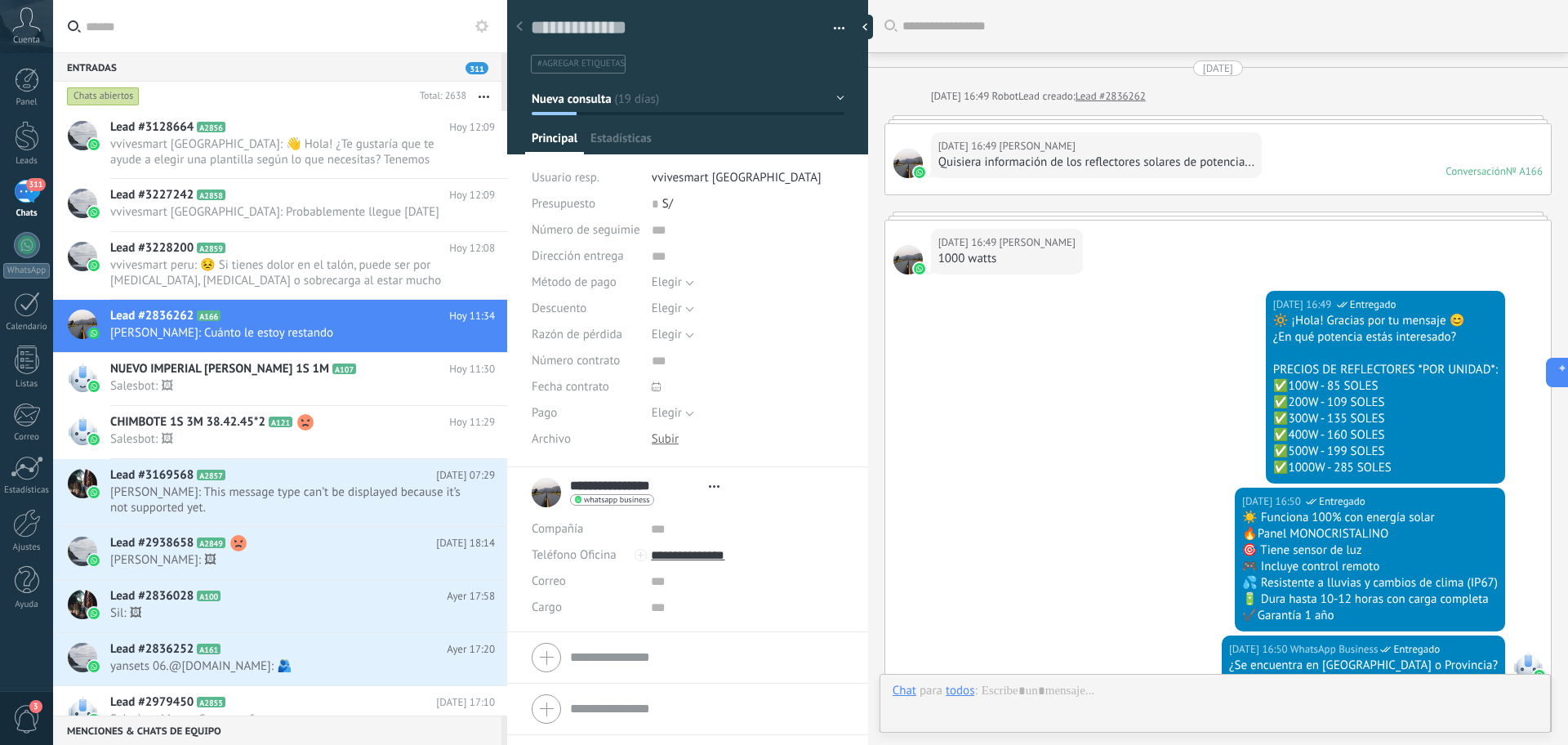
type textarea "**********"
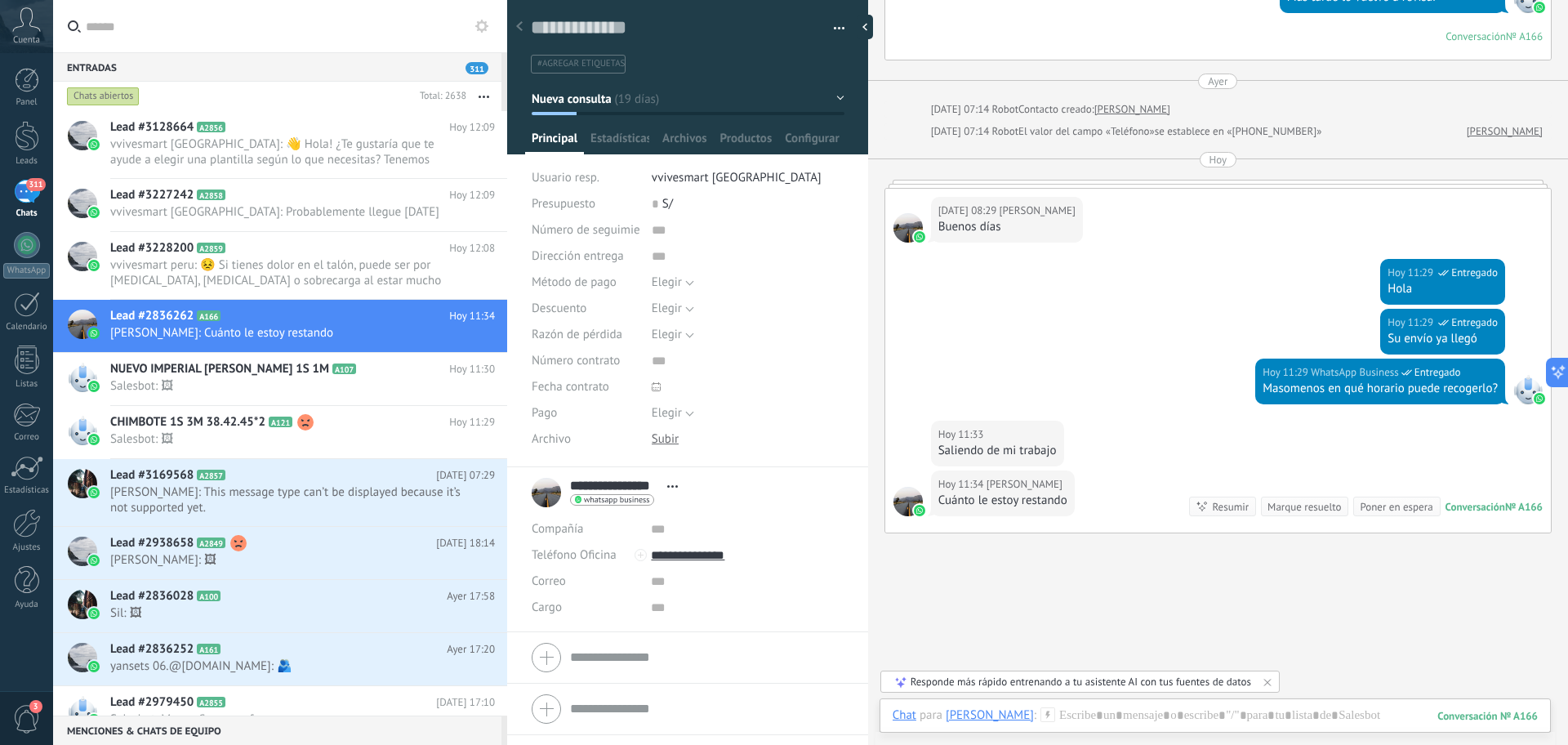
scroll to position [3370, 0]
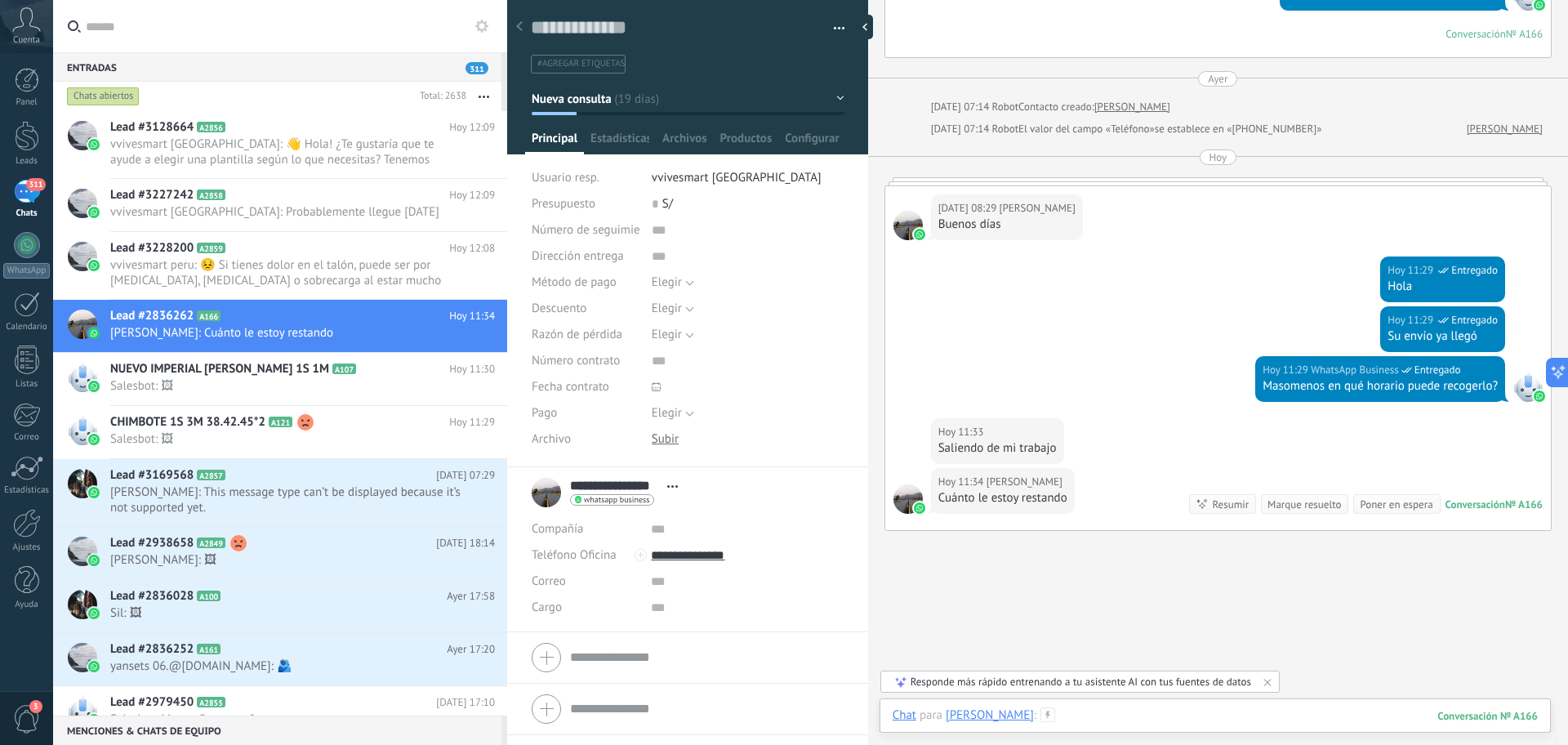
click at [1104, 722] on div at bounding box center [1215, 732] width 646 height 49
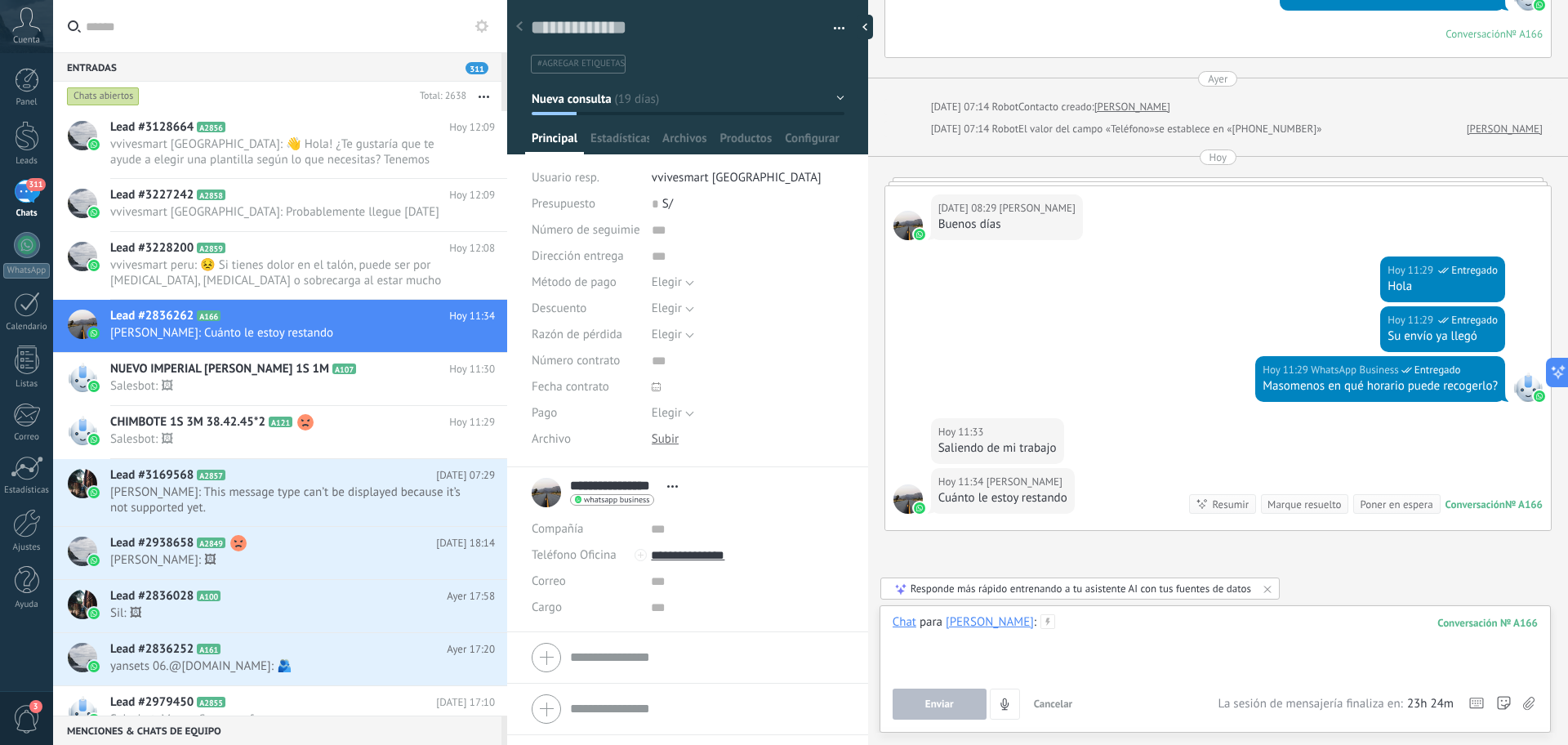
paste div
click at [948, 711] on button "Enviar" at bounding box center [939, 704] width 94 height 31
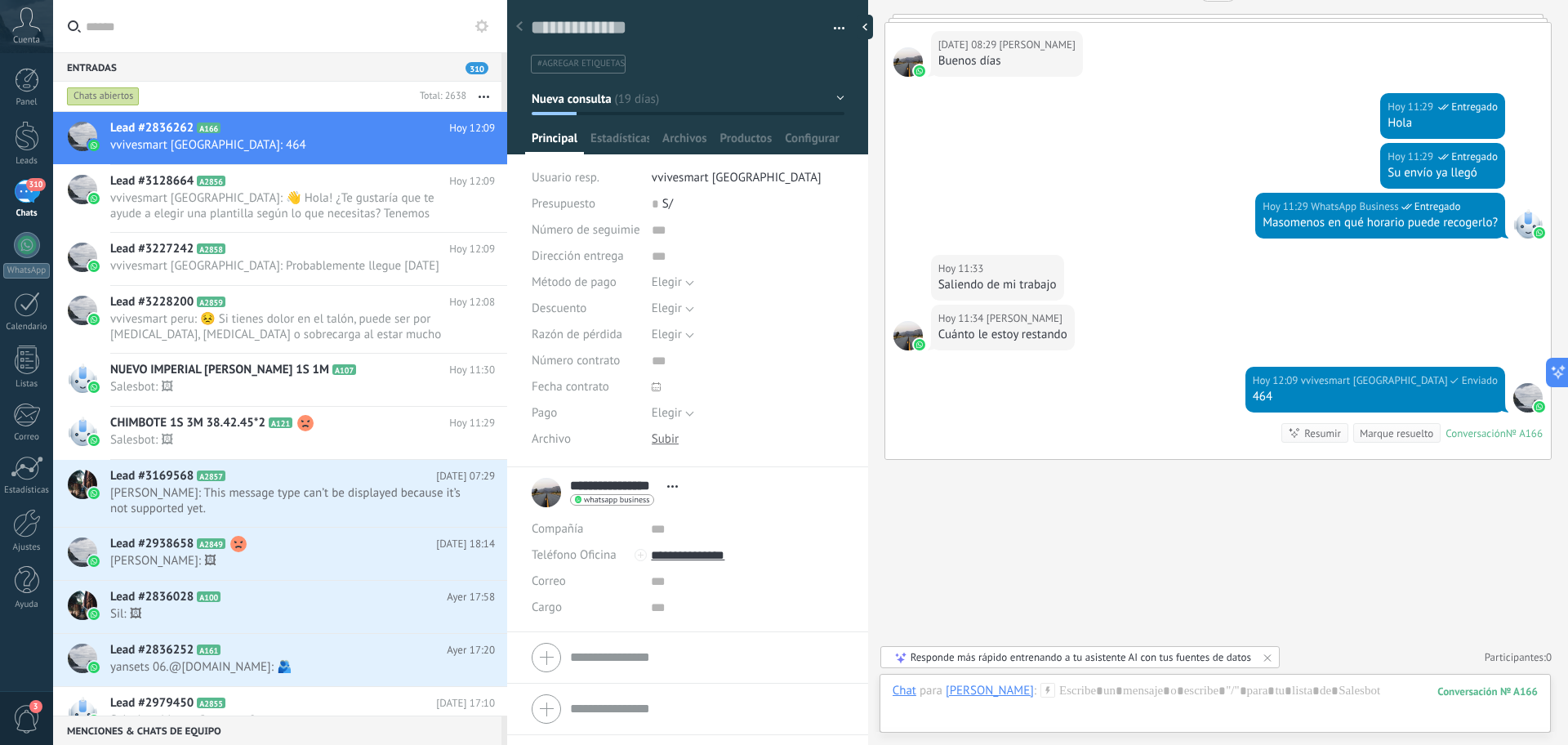
scroll to position [103, 0]
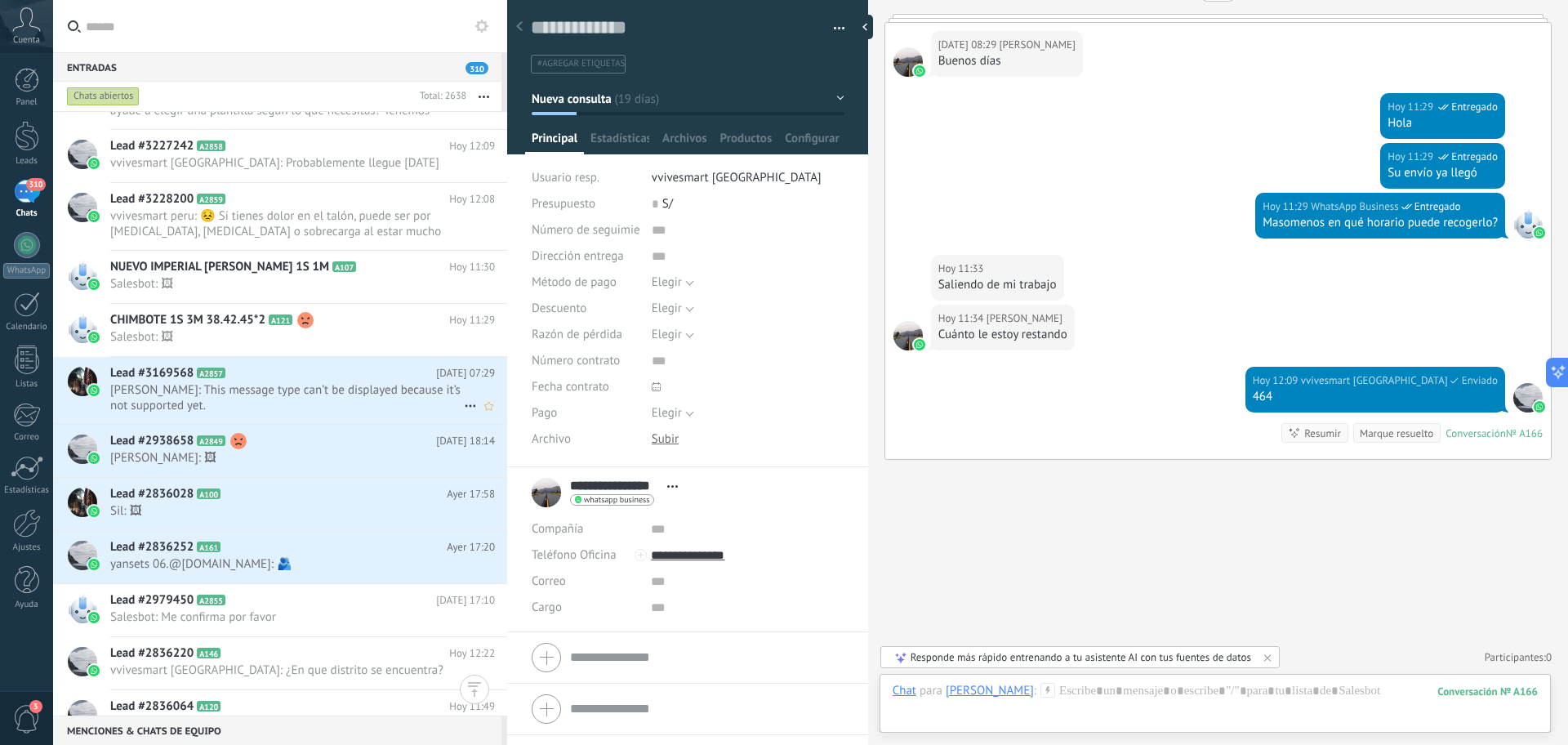
click at [324, 413] on span "[PERSON_NAME]: This message type can’t be displayed because it’s not supported …" at bounding box center [287, 397] width 354 height 31
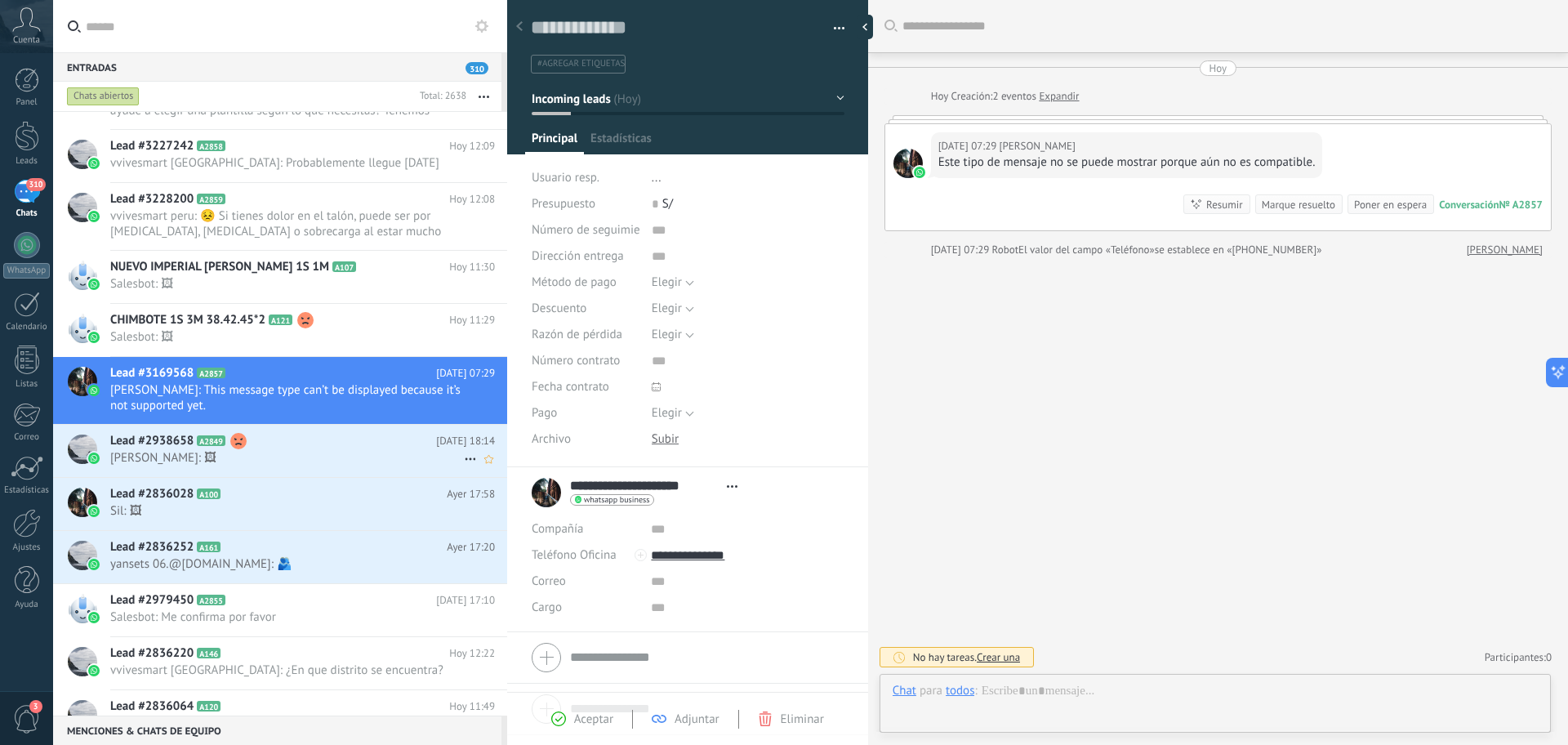
scroll to position [24, 0]
click at [335, 465] on span "[PERSON_NAME]: 🖼" at bounding box center [287, 458] width 354 height 16
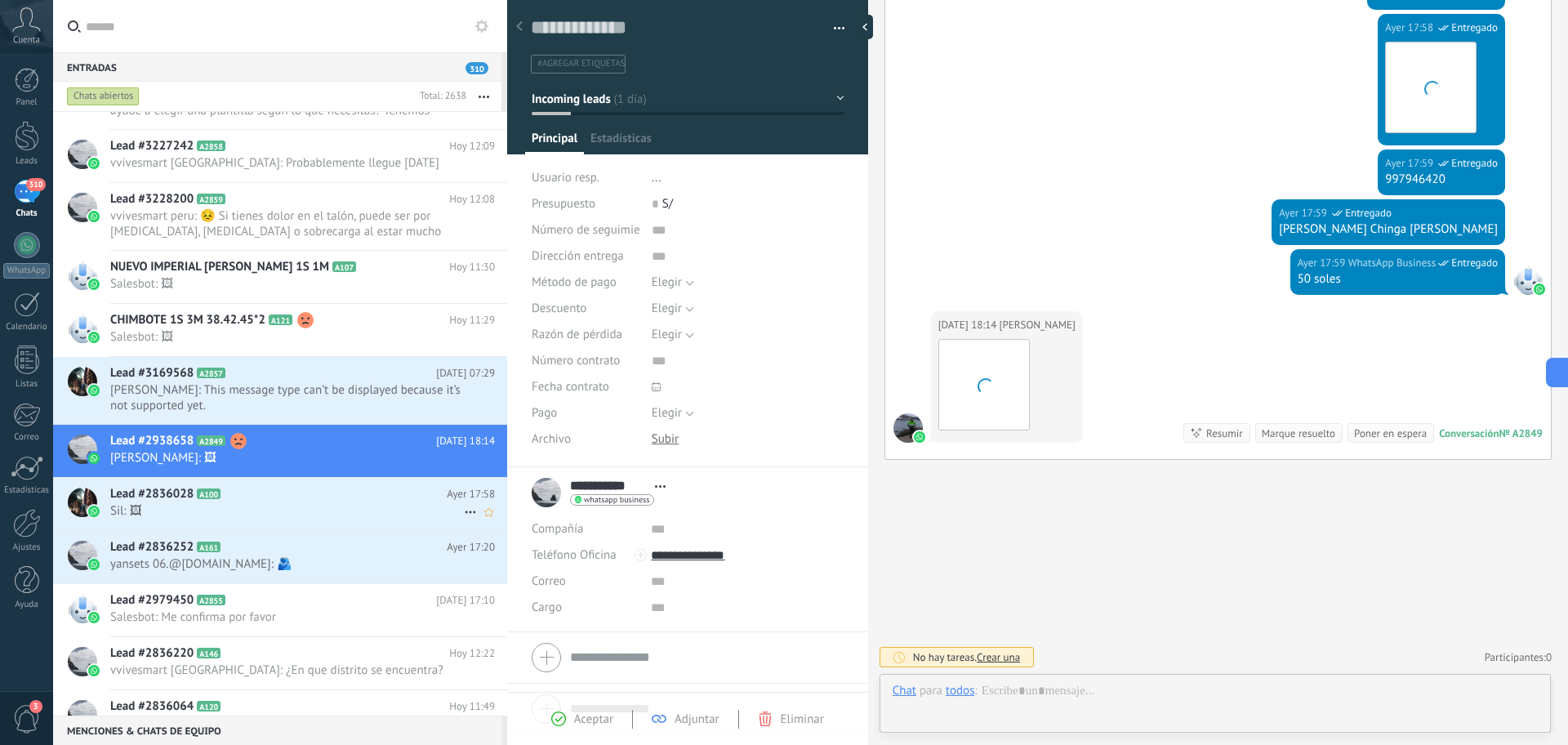
scroll to position [24, 0]
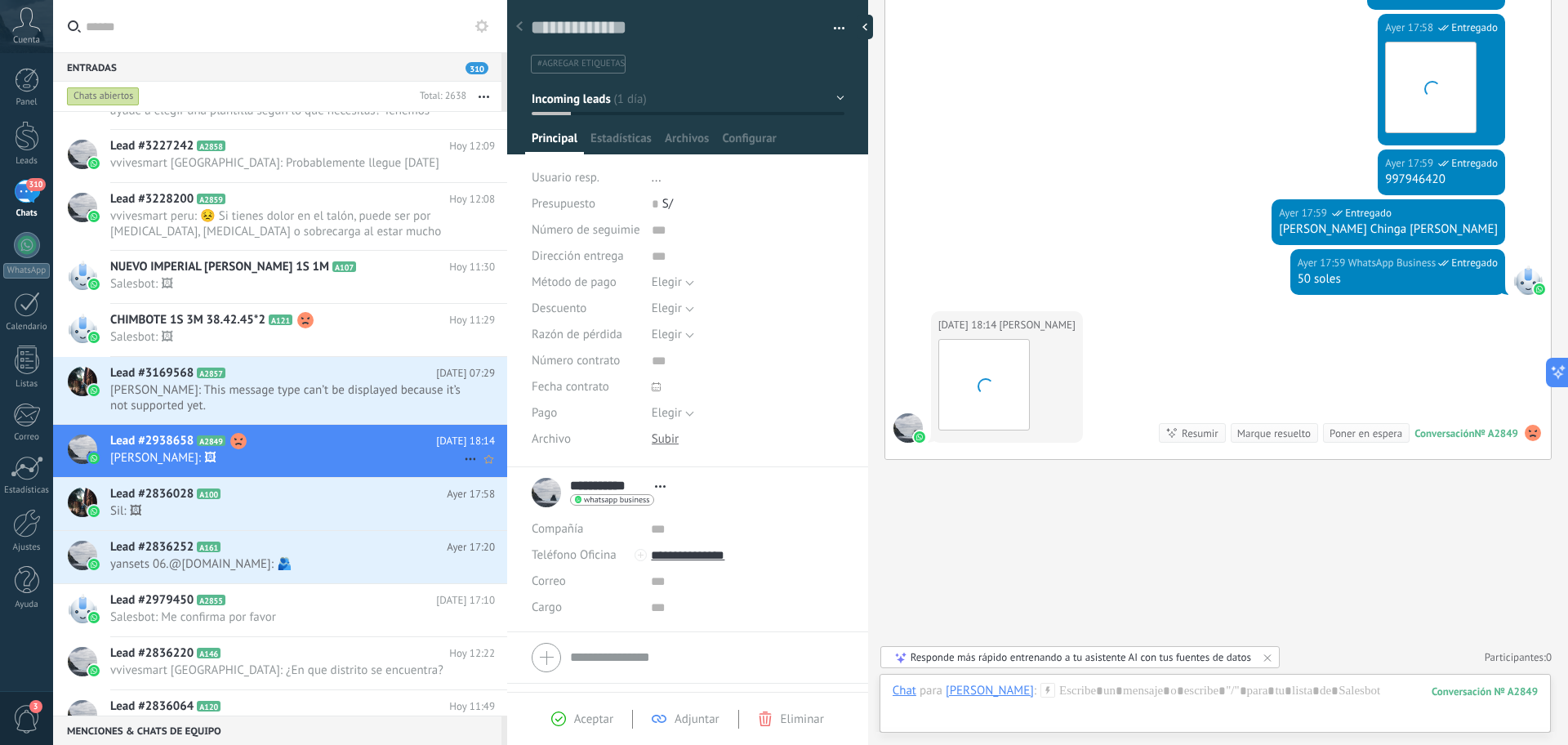
click at [460, 461] on icon at bounding box center [470, 460] width 20 height 20
click at [490, 466] on span "[PERSON_NAME] respondió" at bounding box center [559, 467] width 143 height 33
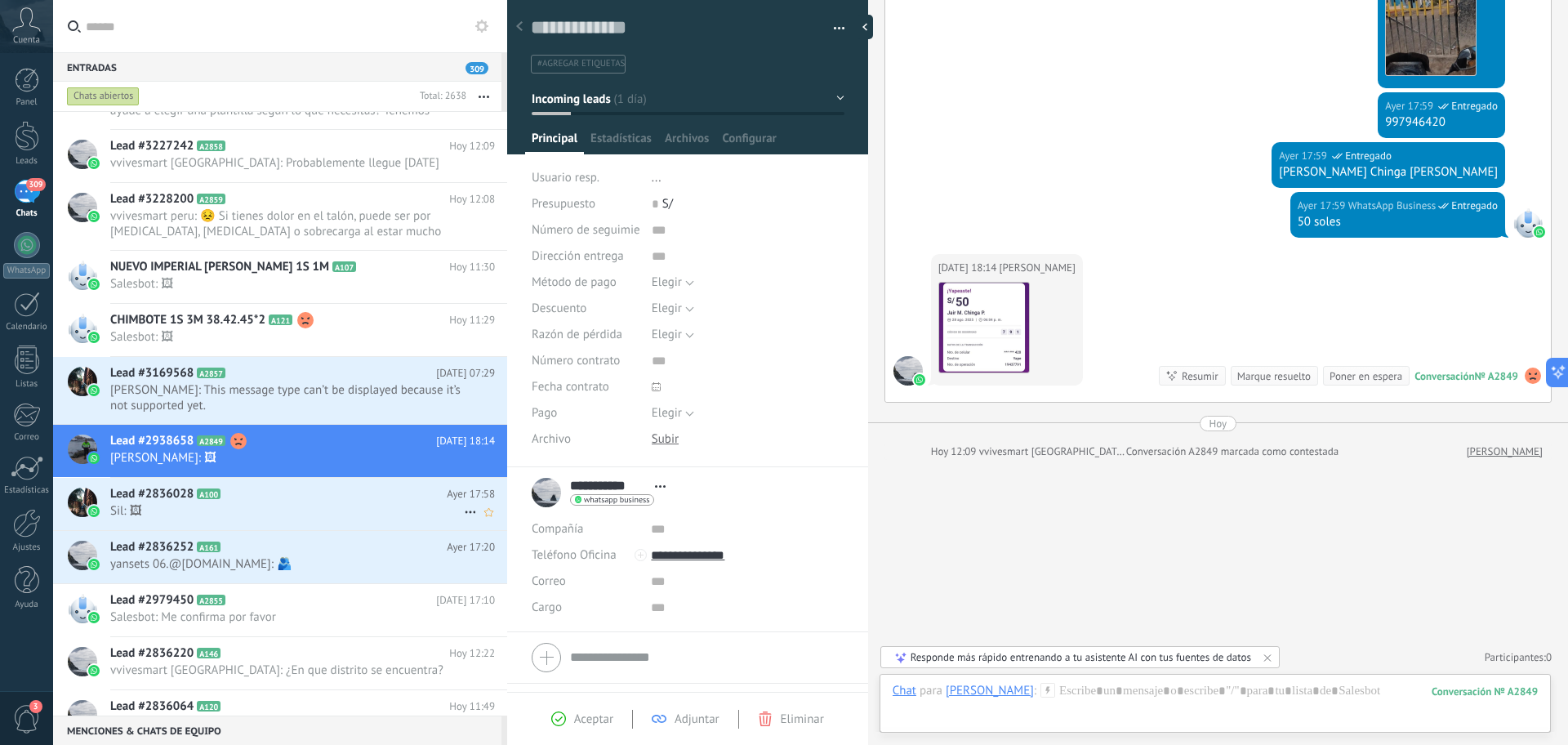
click at [395, 500] on h2 "Lead #2836028 A100" at bounding box center [278, 495] width 336 height 17
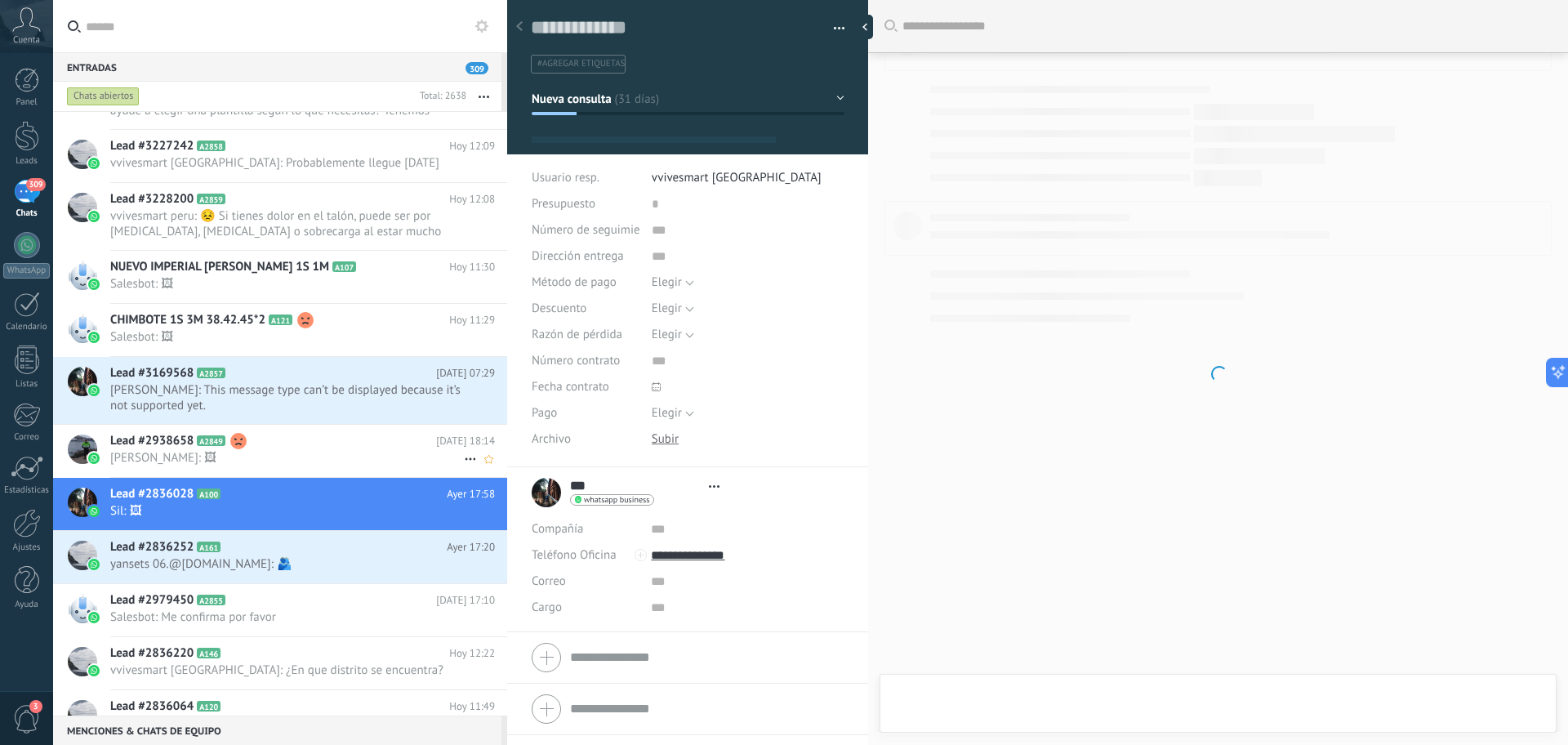
click at [406, 471] on div "Lead #2938658 A2849 [DATE] 18:14 [PERSON_NAME]: 🖼" at bounding box center [309, 451] width 397 height 52
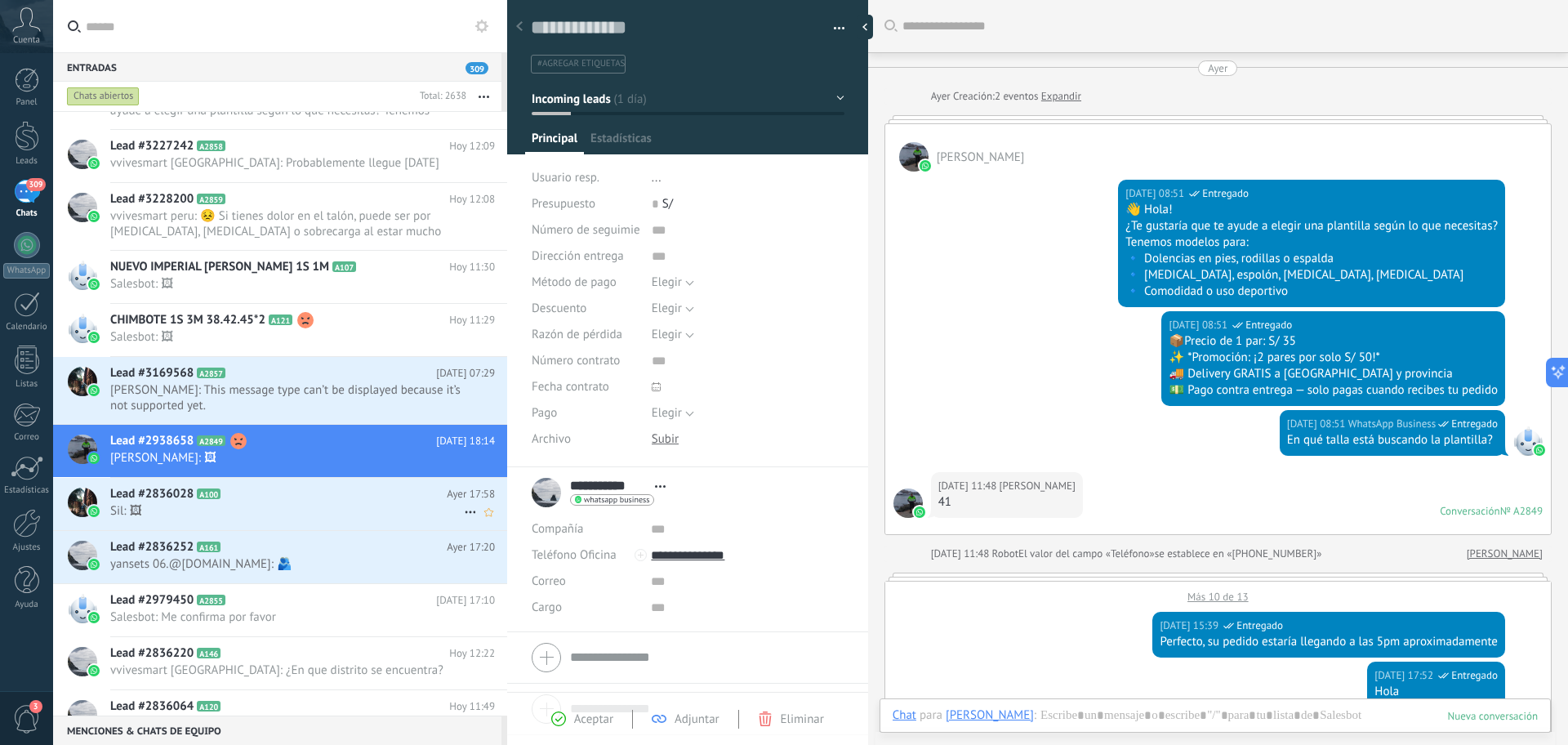
scroll to position [860, 0]
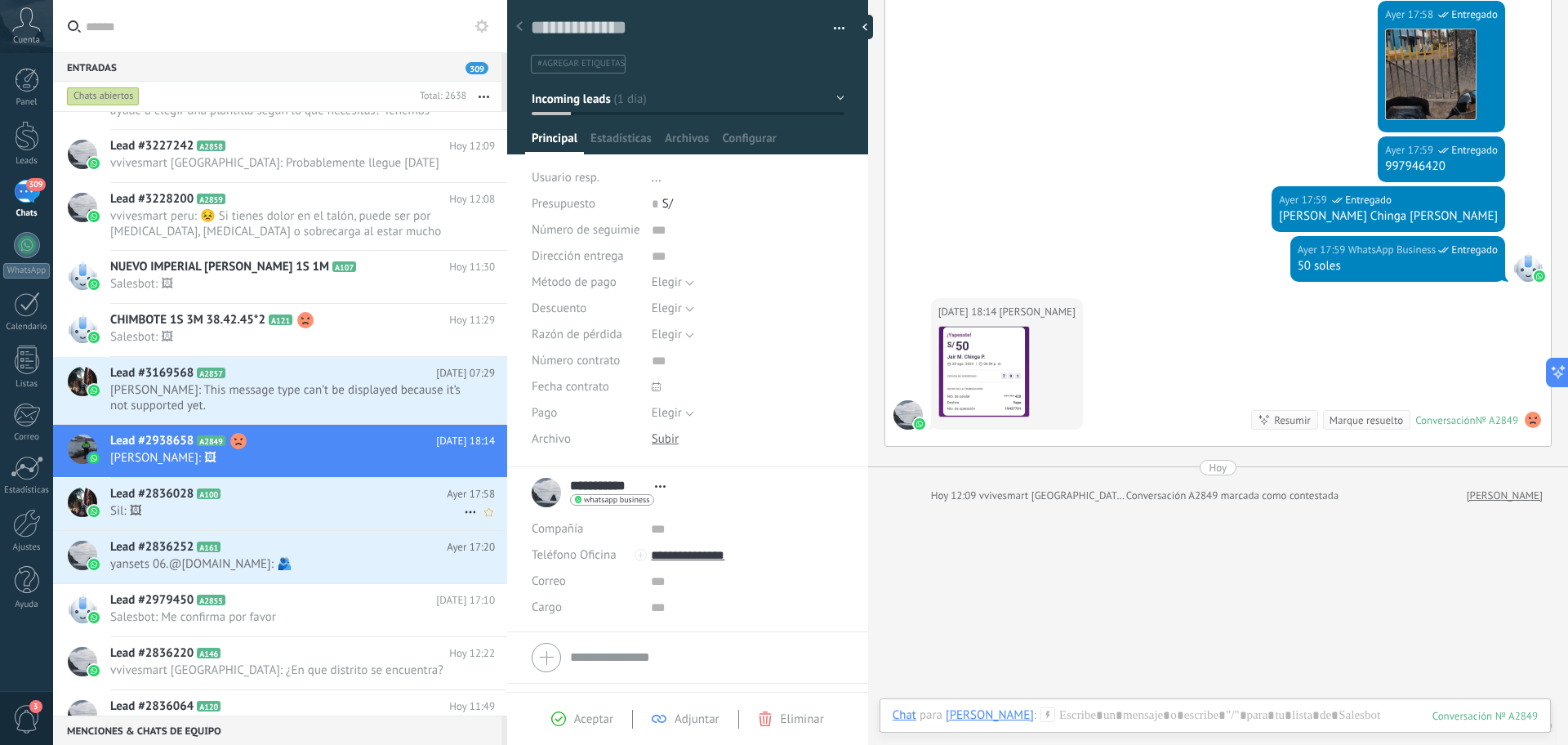
click at [381, 498] on h2 "Lead #2836028 A100" at bounding box center [278, 495] width 336 height 17
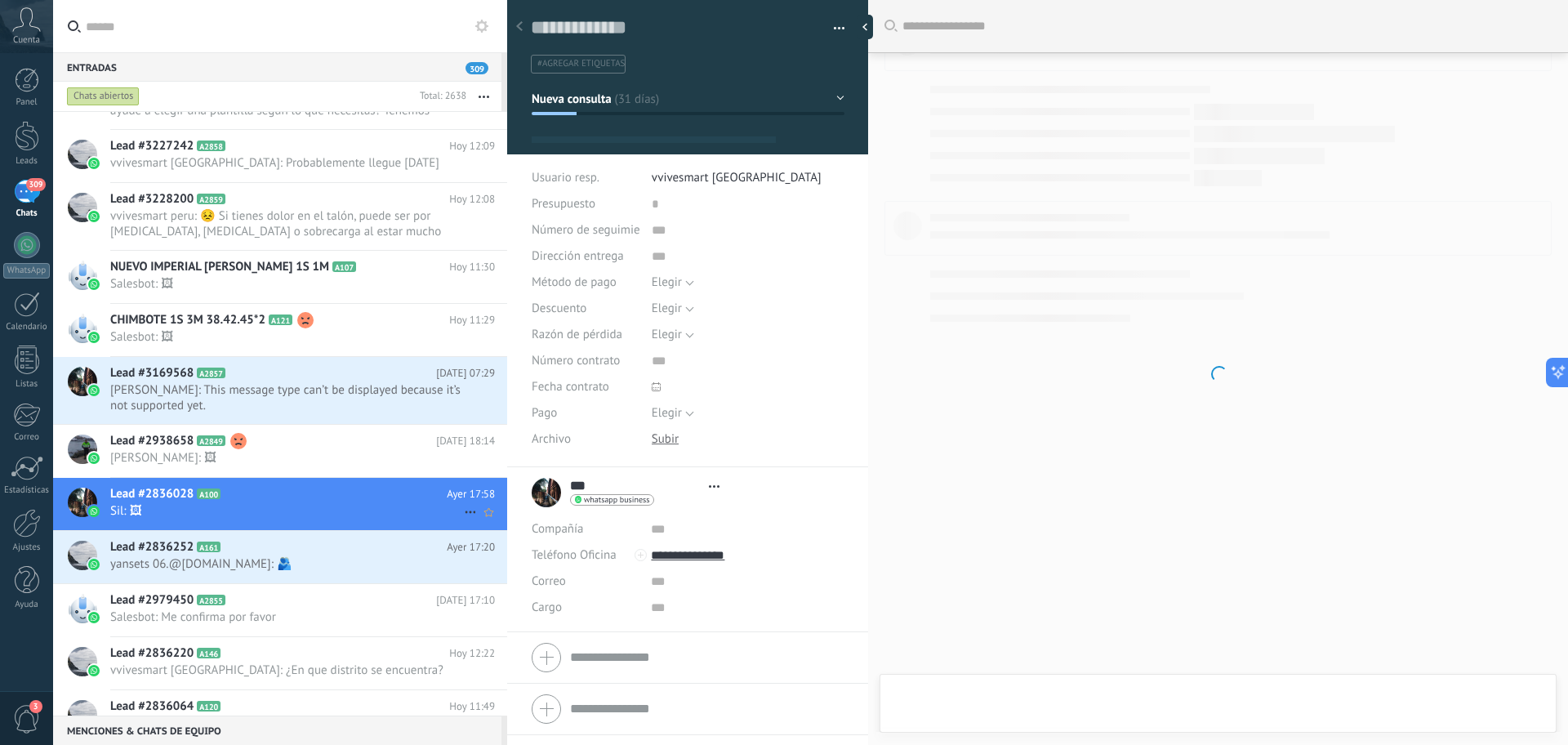
click at [460, 511] on icon at bounding box center [470, 512] width 20 height 20
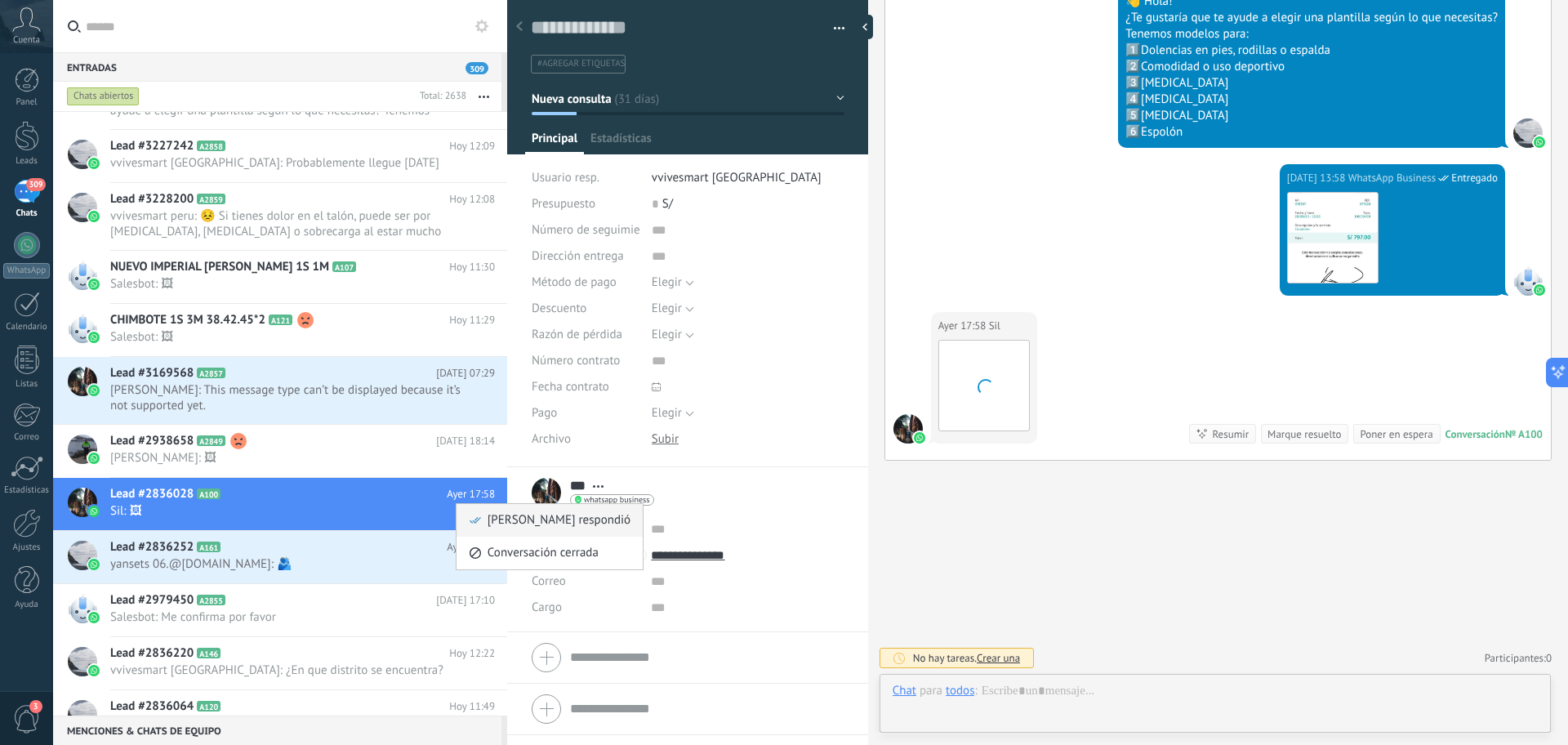
scroll to position [24, 0]
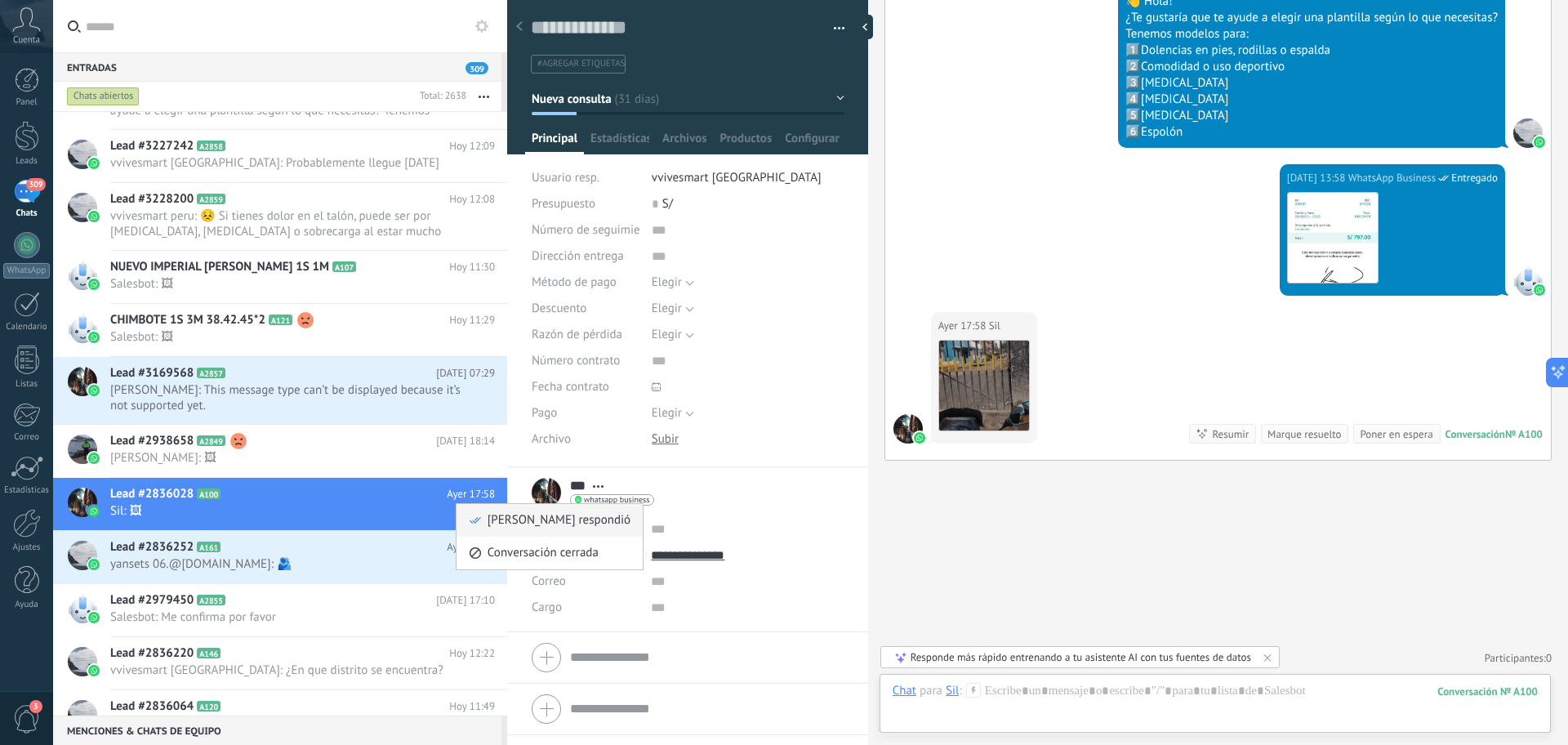
click at [510, 517] on span "[PERSON_NAME] respondió" at bounding box center [559, 520] width 143 height 33
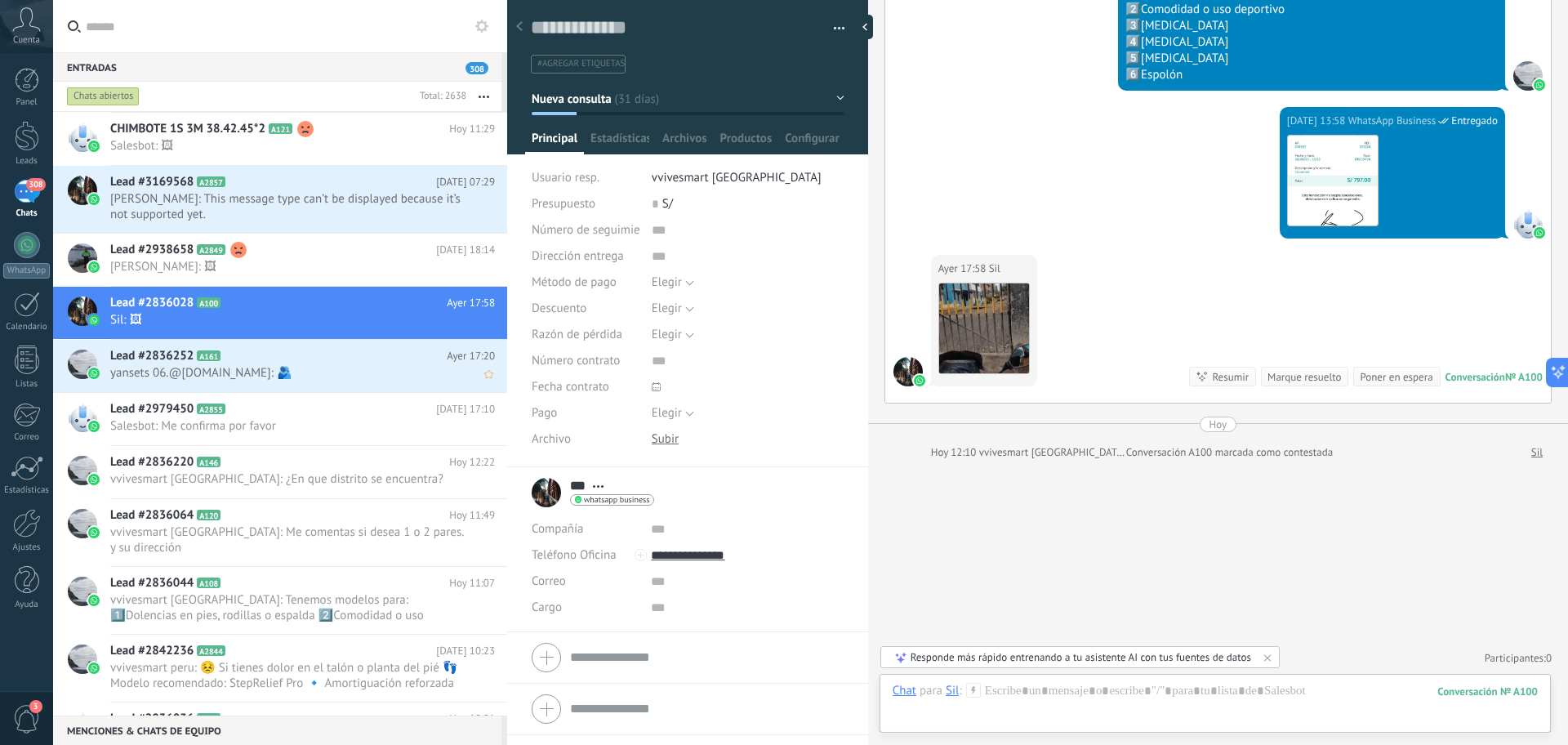
scroll to position [307, 0]
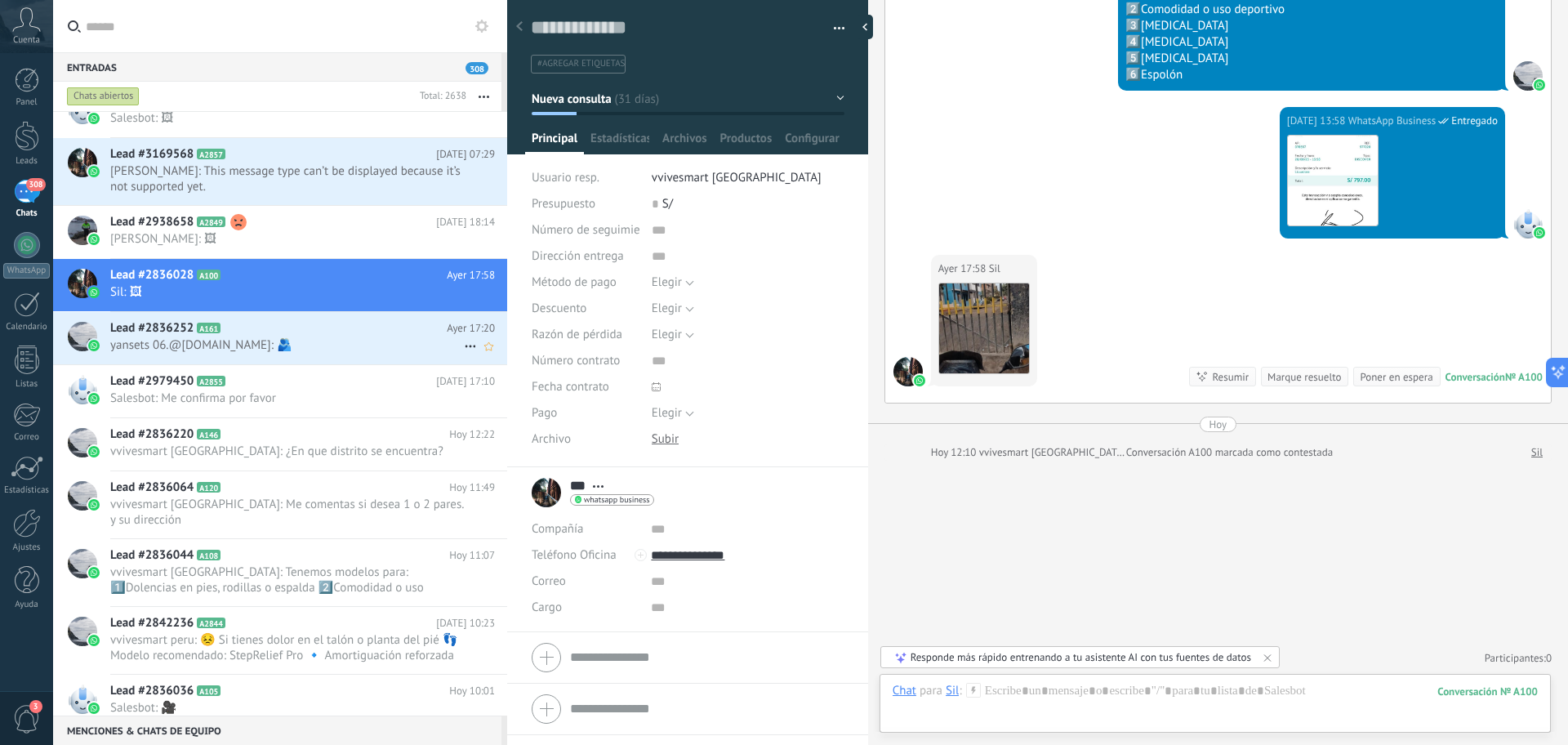
click at [364, 350] on span "yansets 06.@[DOMAIN_NAME]: 🫂" at bounding box center [287, 345] width 354 height 16
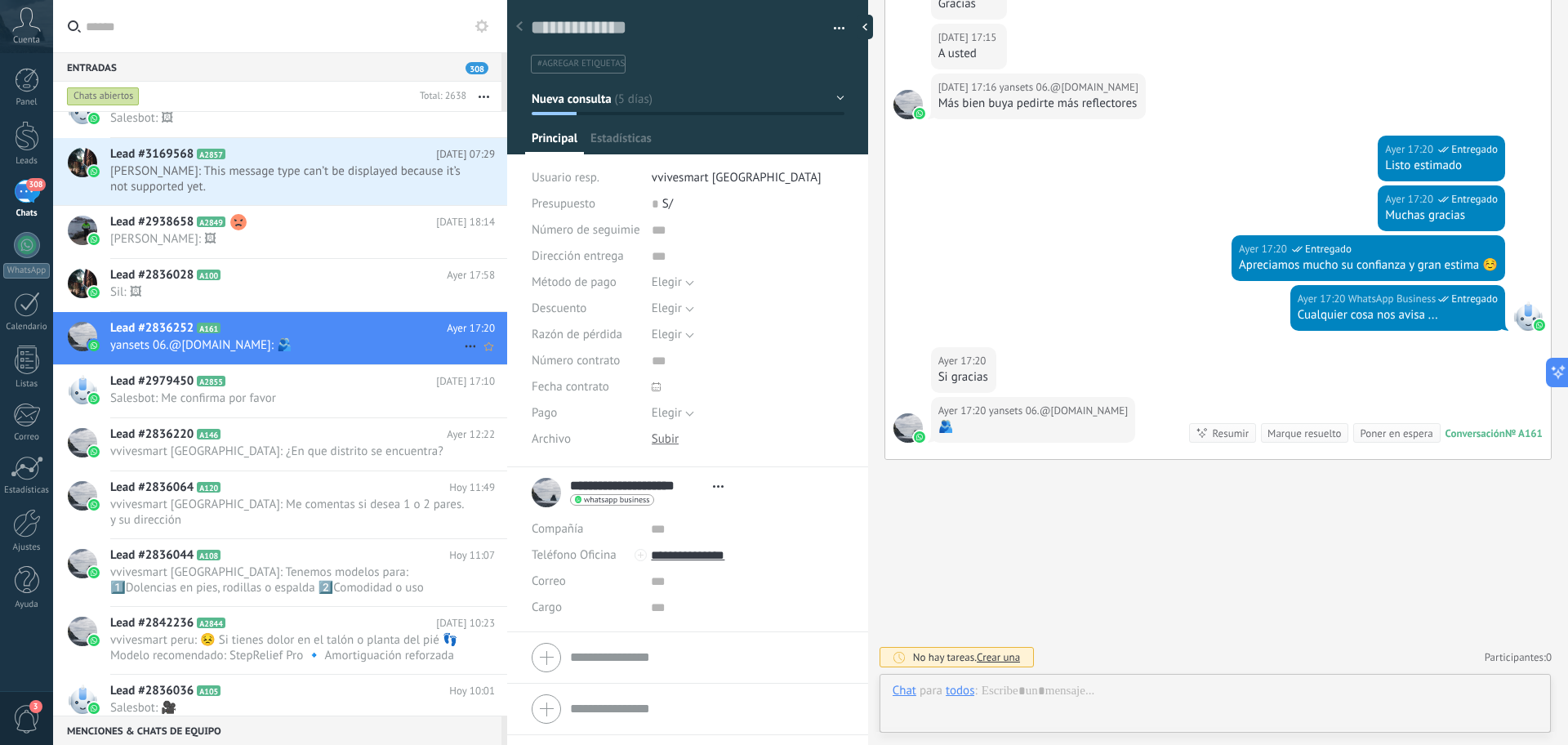
scroll to position [24, 0]
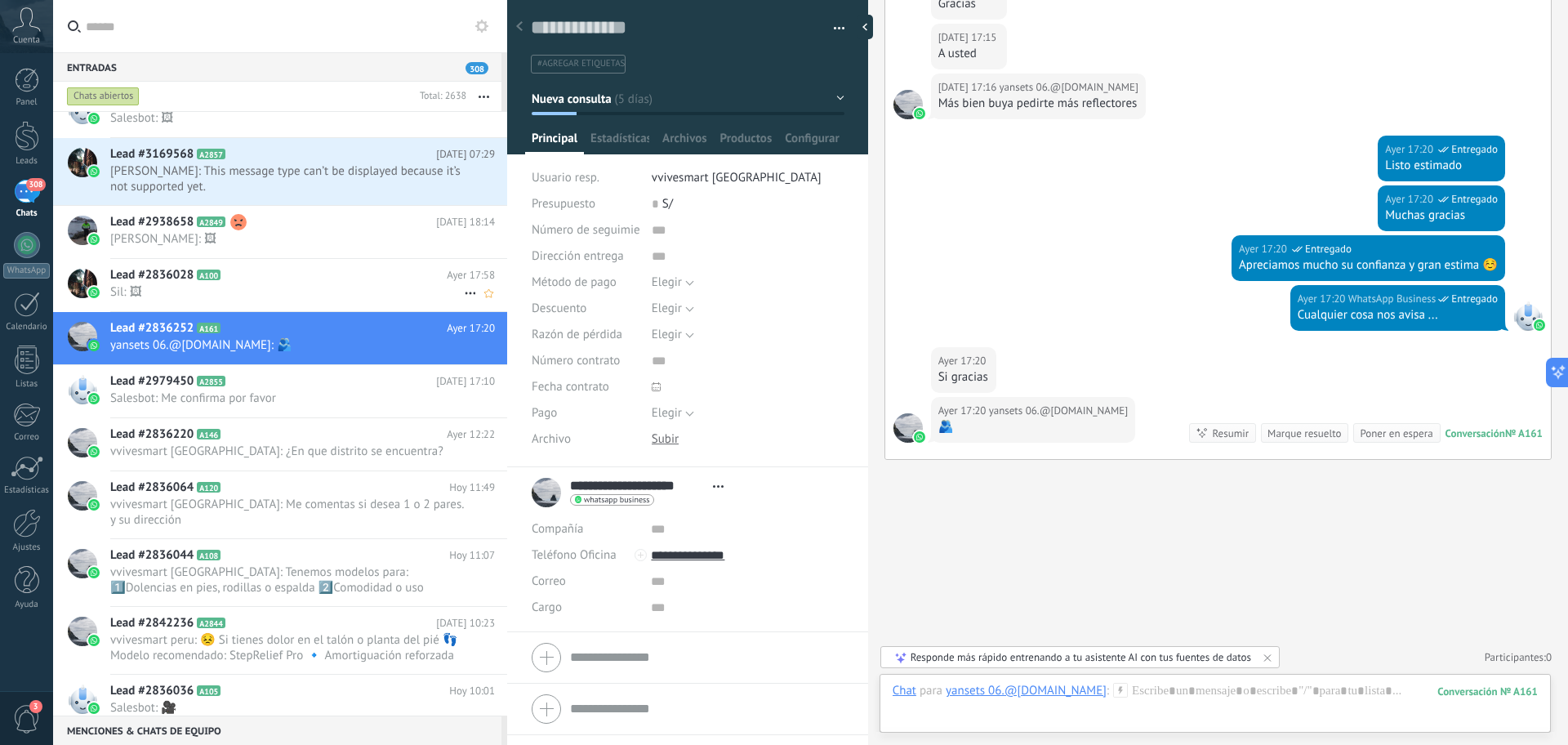
click at [426, 290] on span "Sil: 🖼" at bounding box center [287, 292] width 354 height 16
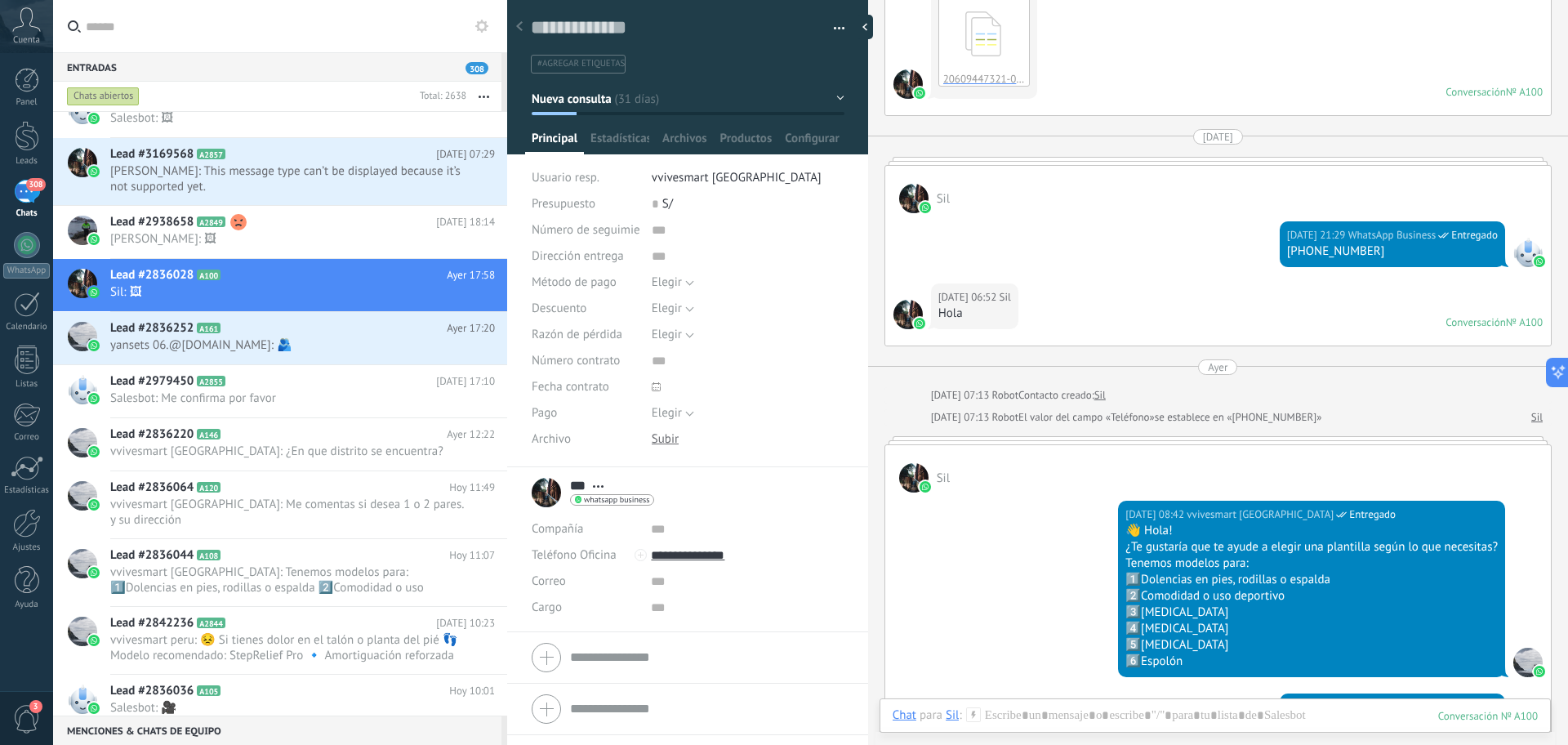
scroll to position [6587, 0]
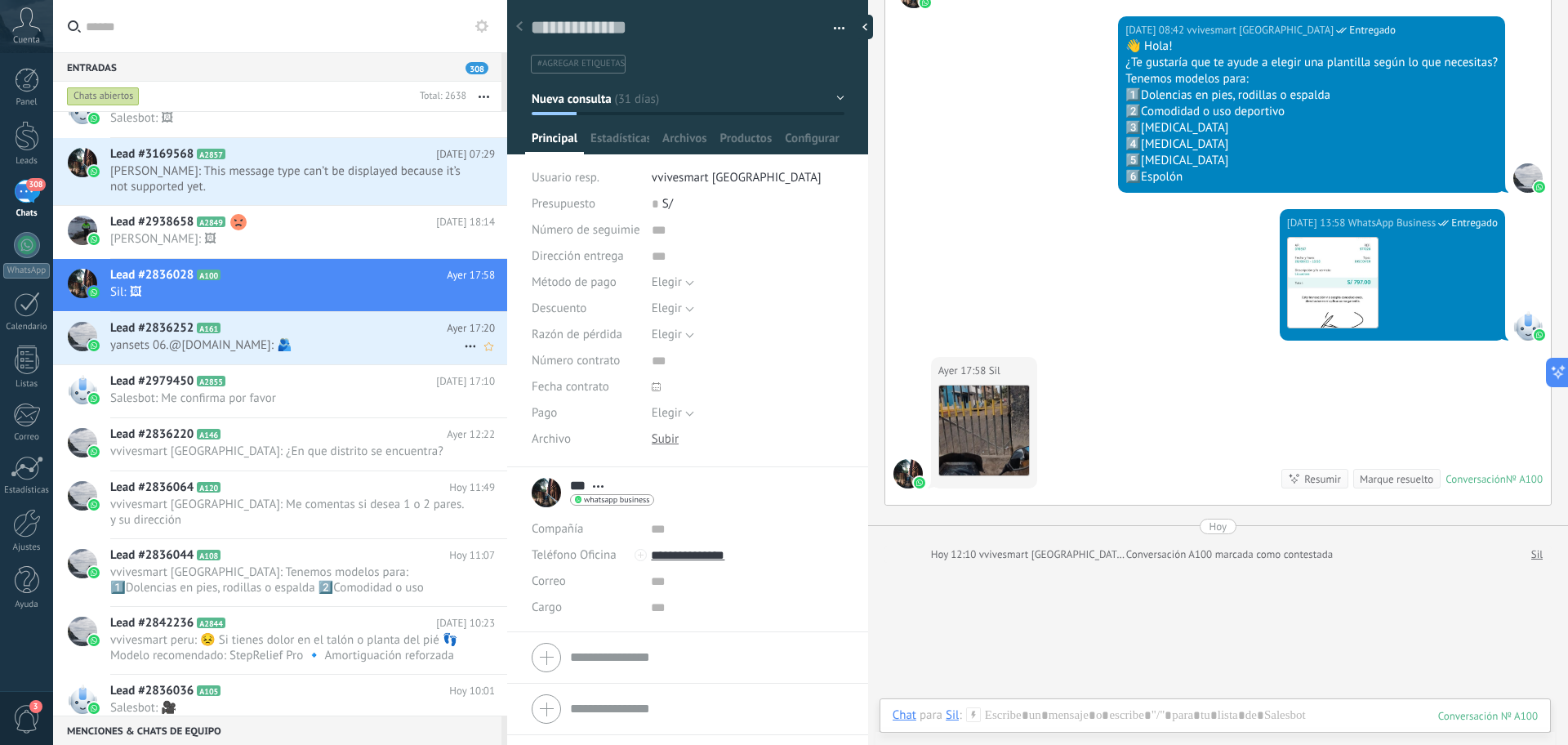
click at [438, 335] on h2 "Lead #2836252 A161" at bounding box center [278, 329] width 336 height 17
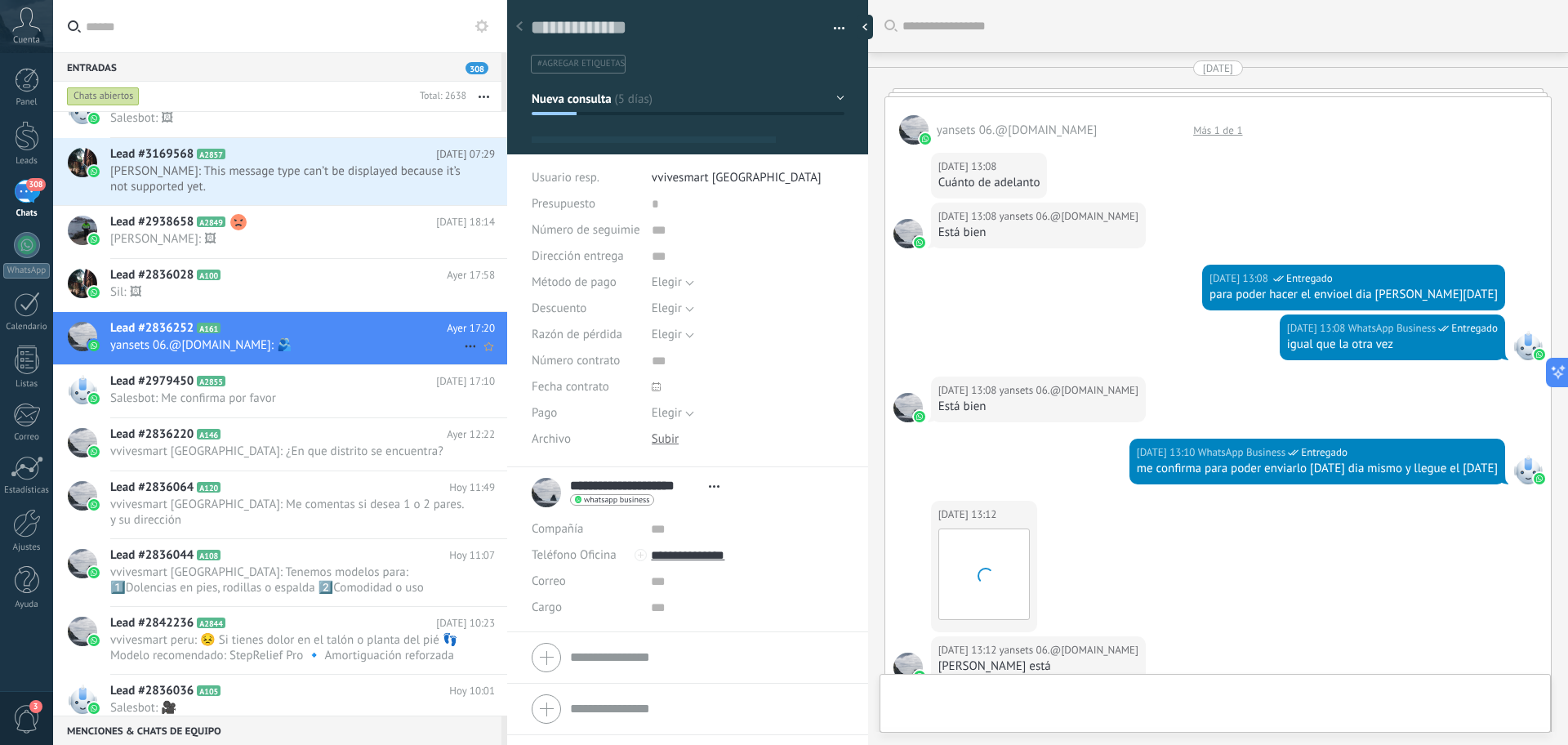
click at [460, 344] on icon at bounding box center [470, 346] width 20 height 20
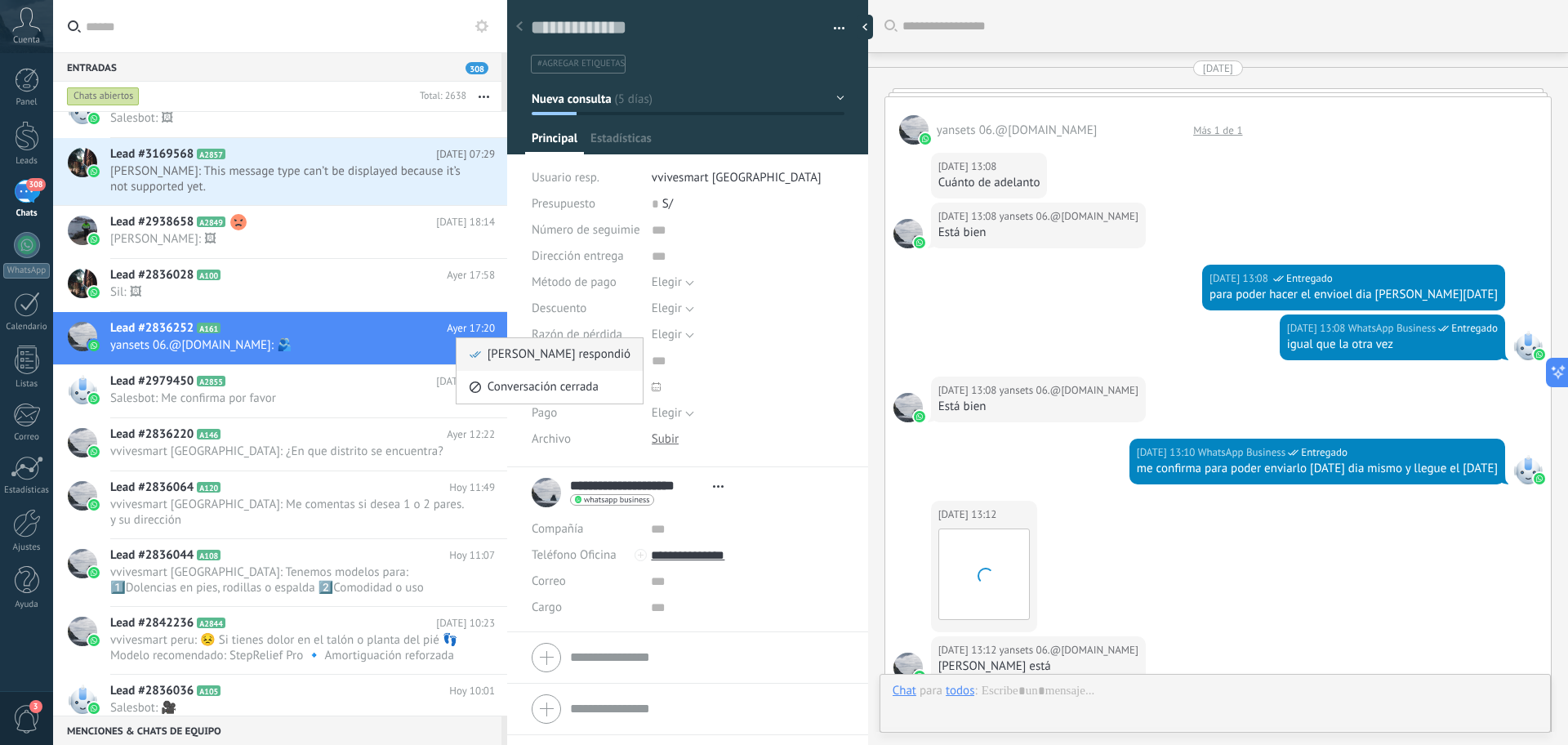
scroll to position [2520, 0]
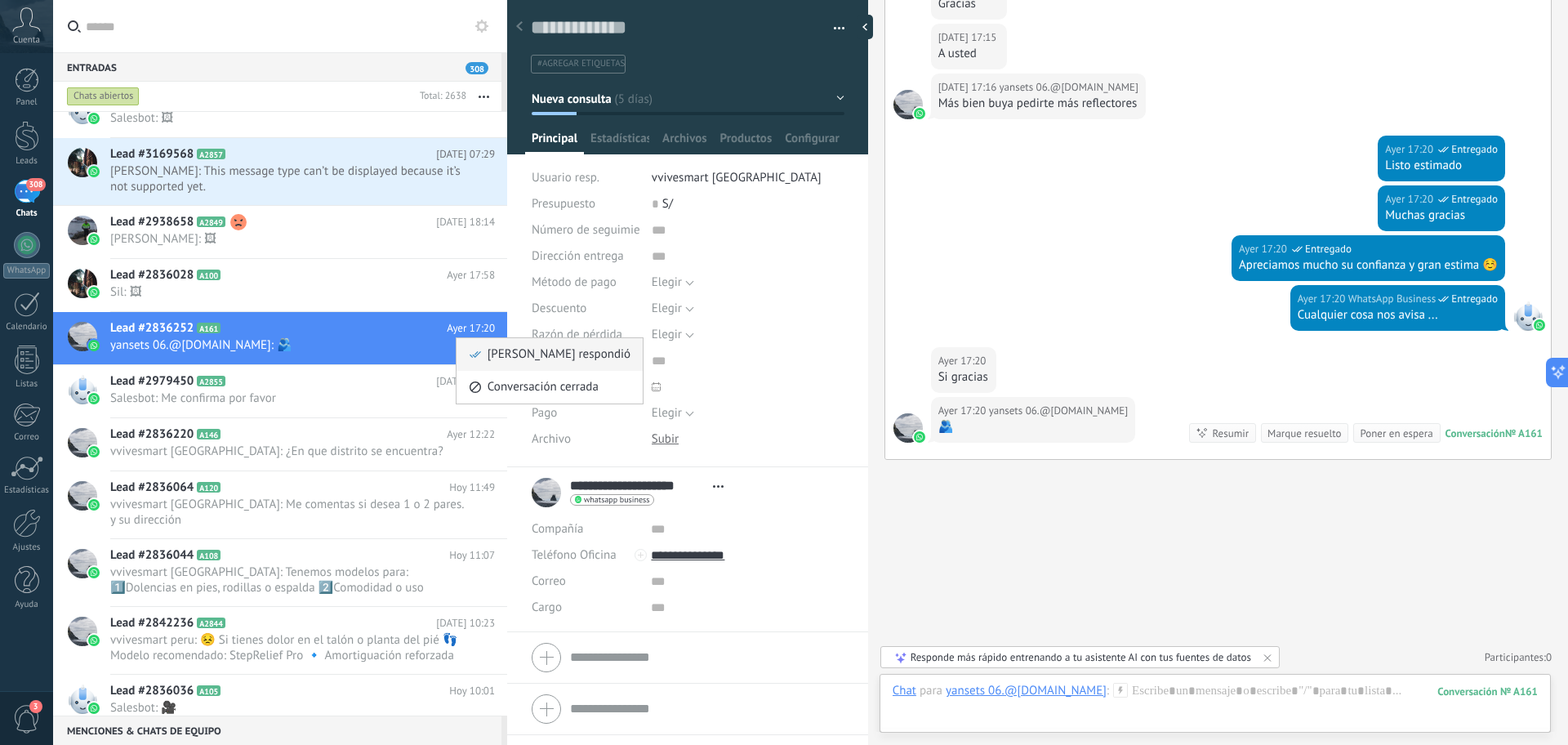
click at [498, 357] on span "[PERSON_NAME] respondió" at bounding box center [559, 354] width 143 height 33
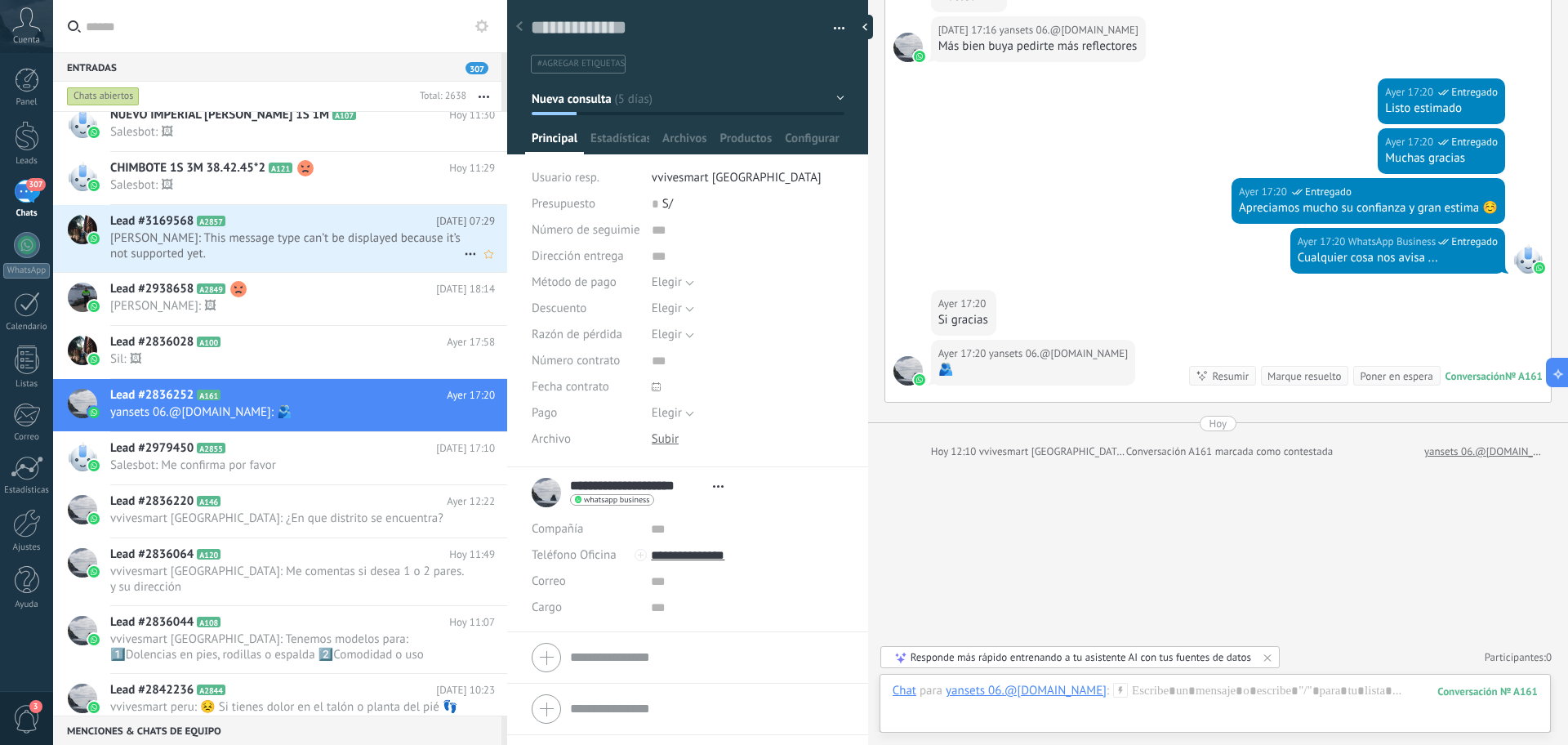
scroll to position [205, 0]
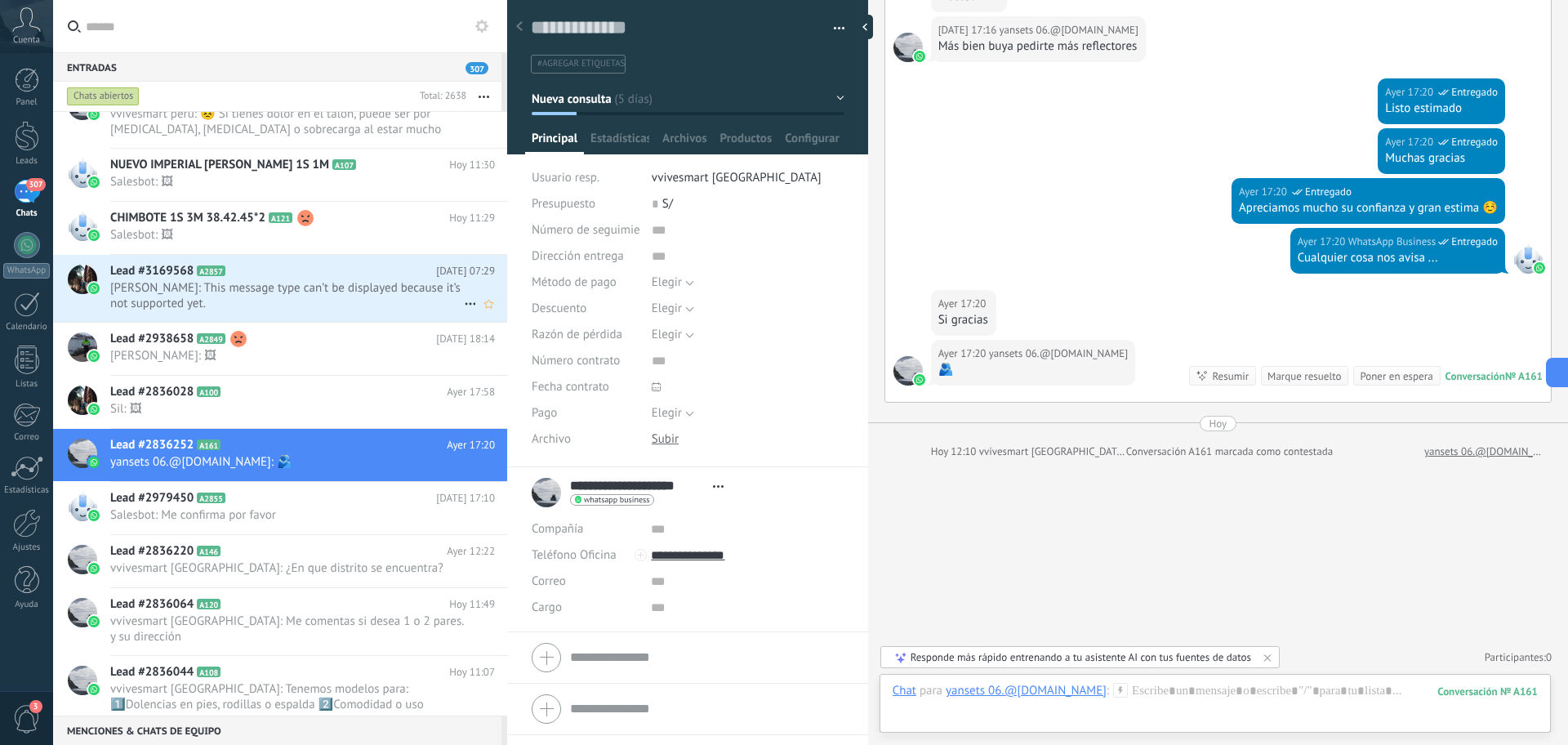
click at [349, 307] on span "[PERSON_NAME]: This message type can’t be displayed because it’s not supported …" at bounding box center [287, 295] width 354 height 31
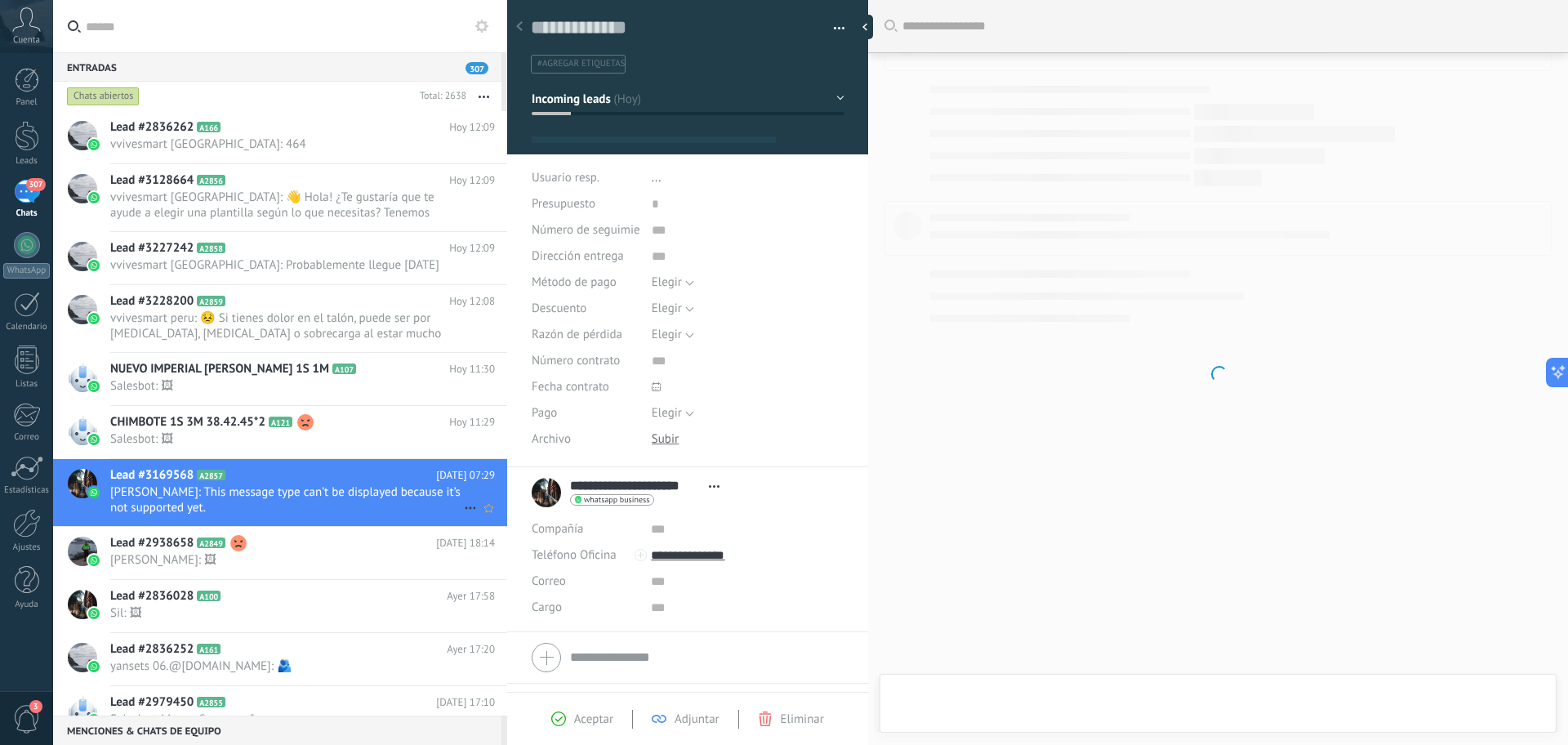
type textarea "**********"
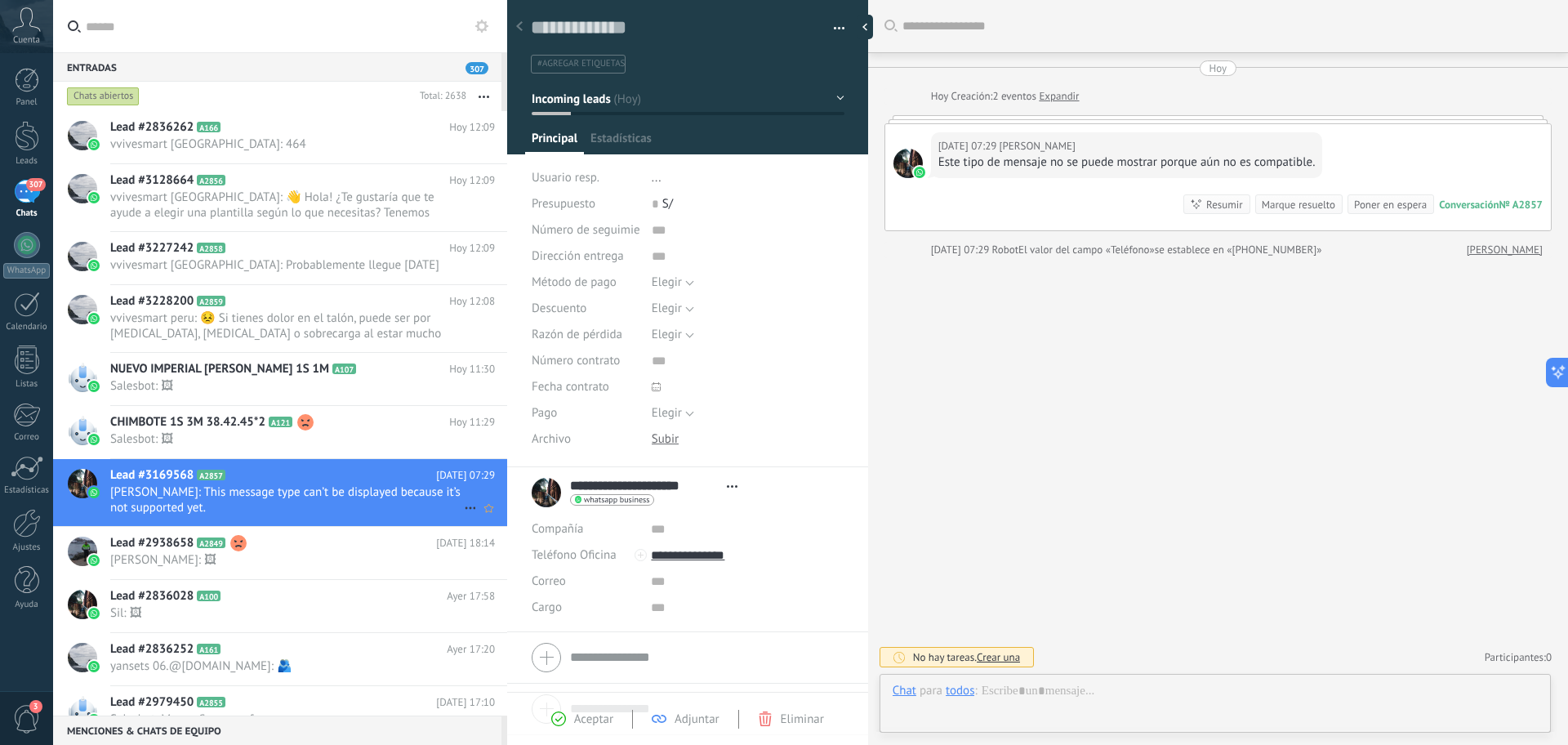
scroll to position [24, 0]
